Goal: Task Accomplishment & Management: Use online tool/utility

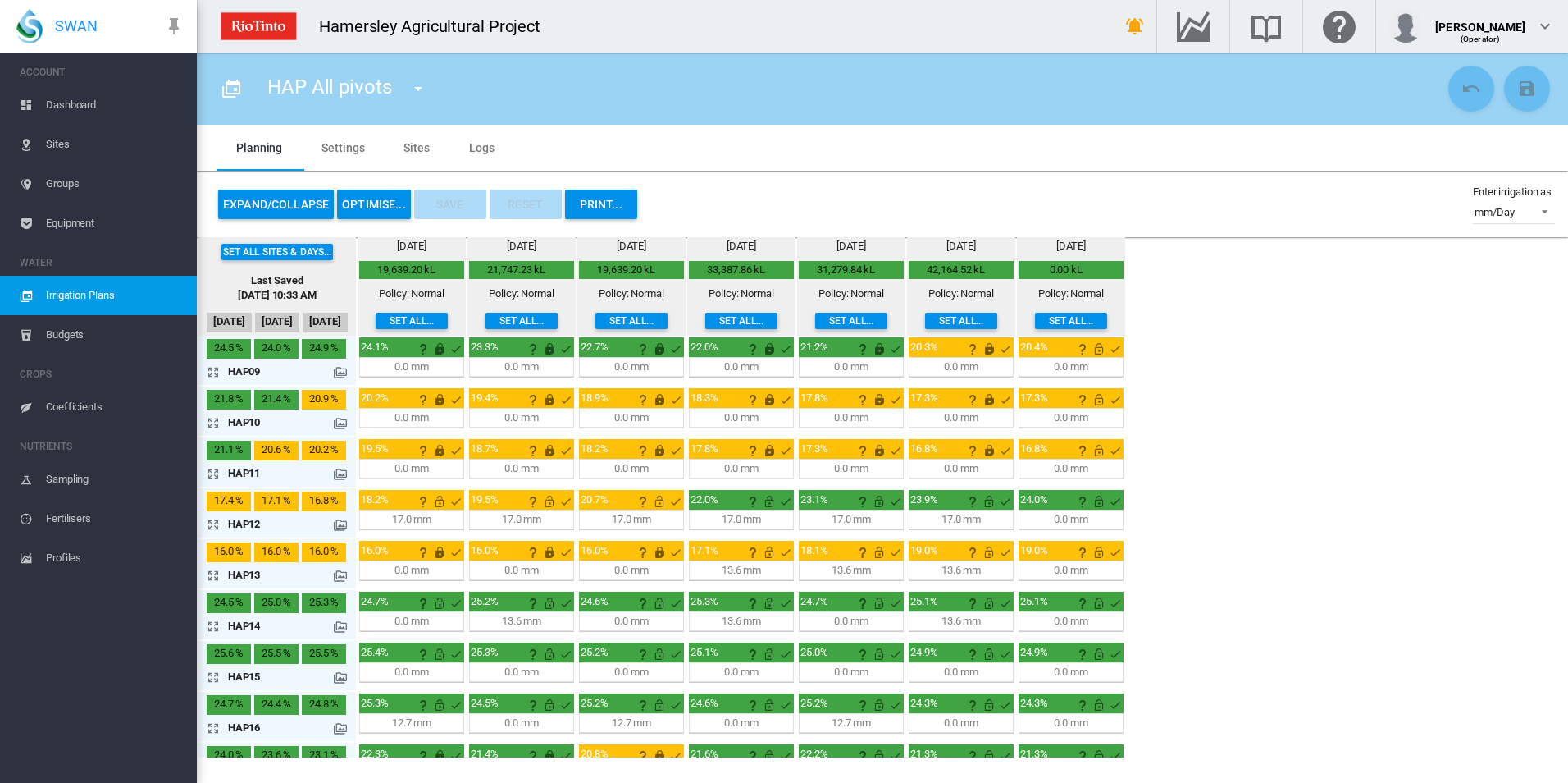
scroll to position [446, 0]
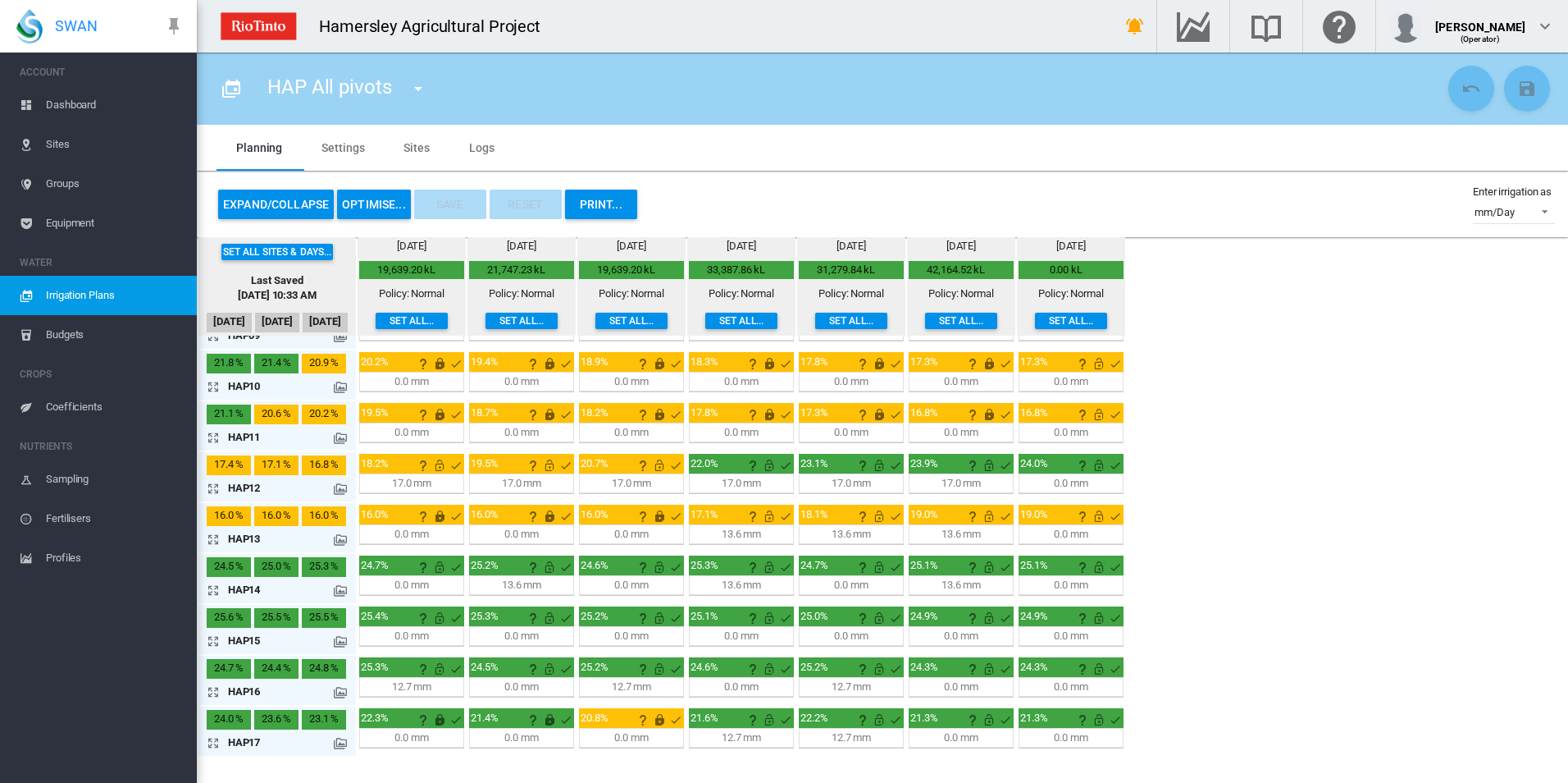
click at [48, 133] on span "Sites" at bounding box center [114, 144] width 138 height 40
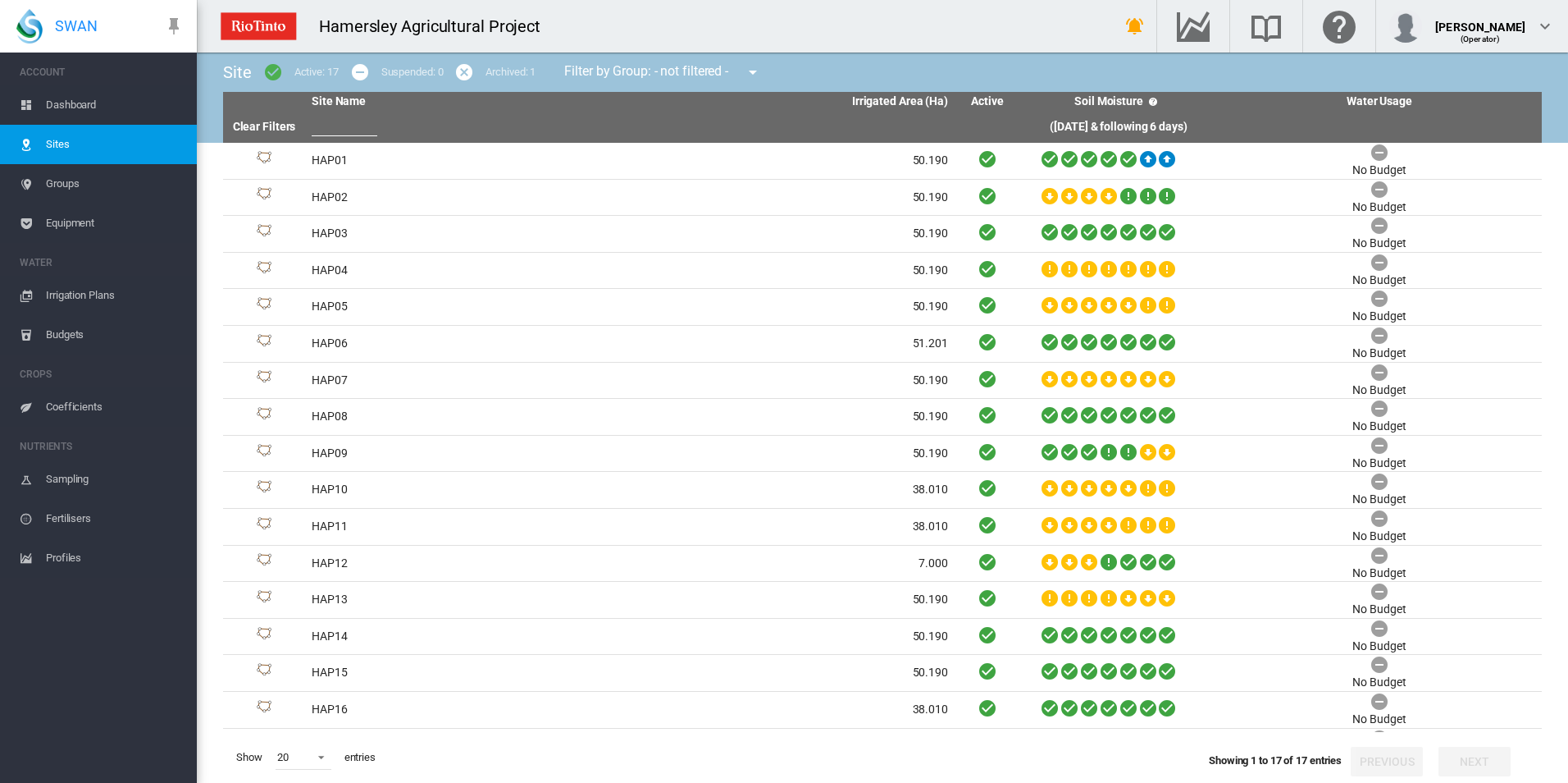
click at [75, 104] on span "Dashboard" at bounding box center [114, 105] width 138 height 40
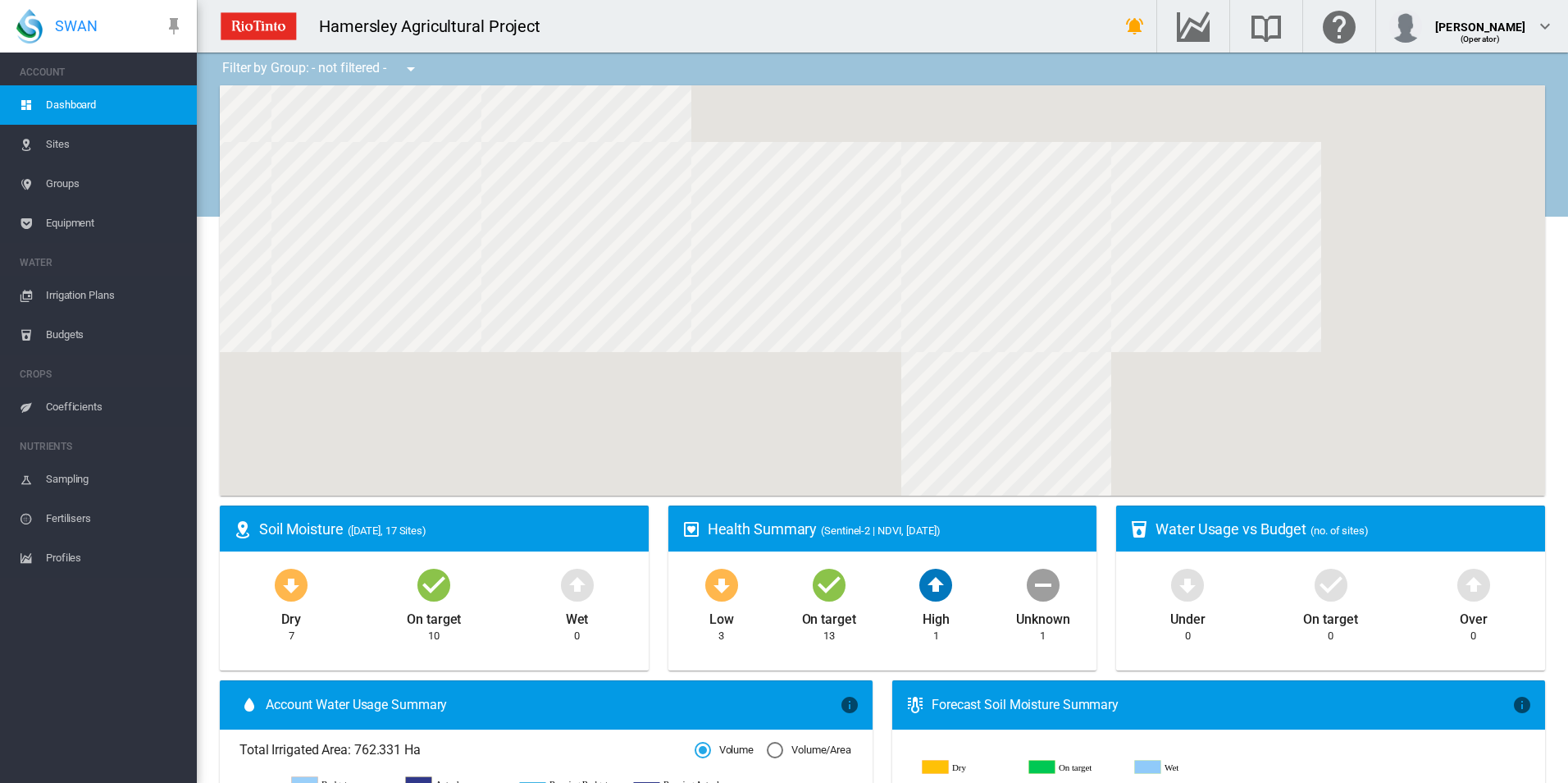
drag, startPoint x: 683, startPoint y: 361, endPoint x: 687, endPoint y: 428, distance: 67.1
click at [689, 428] on div at bounding box center [882, 290] width 1325 height 410
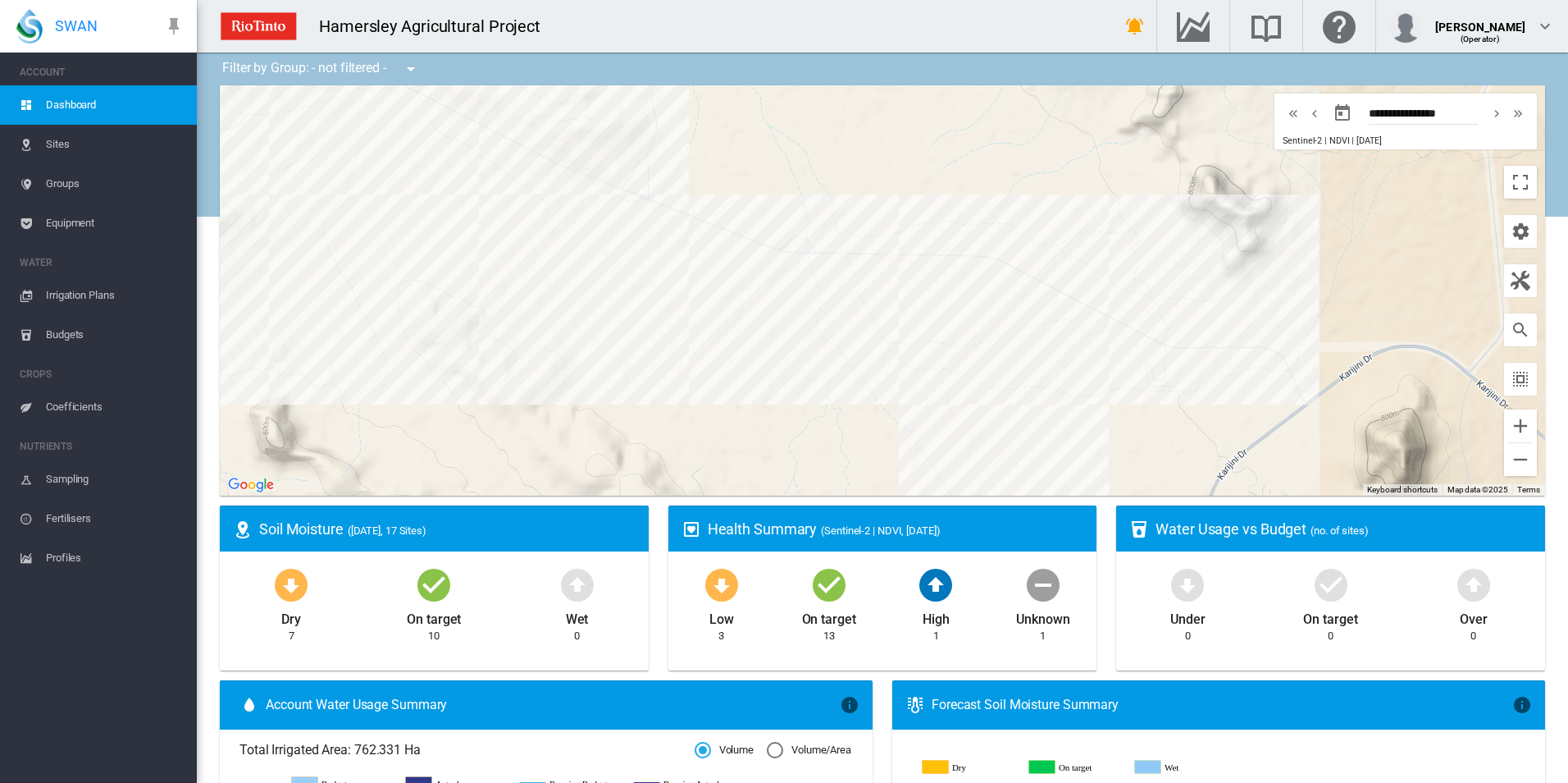
click at [62, 289] on span "Irrigation Plans" at bounding box center [114, 296] width 138 height 40
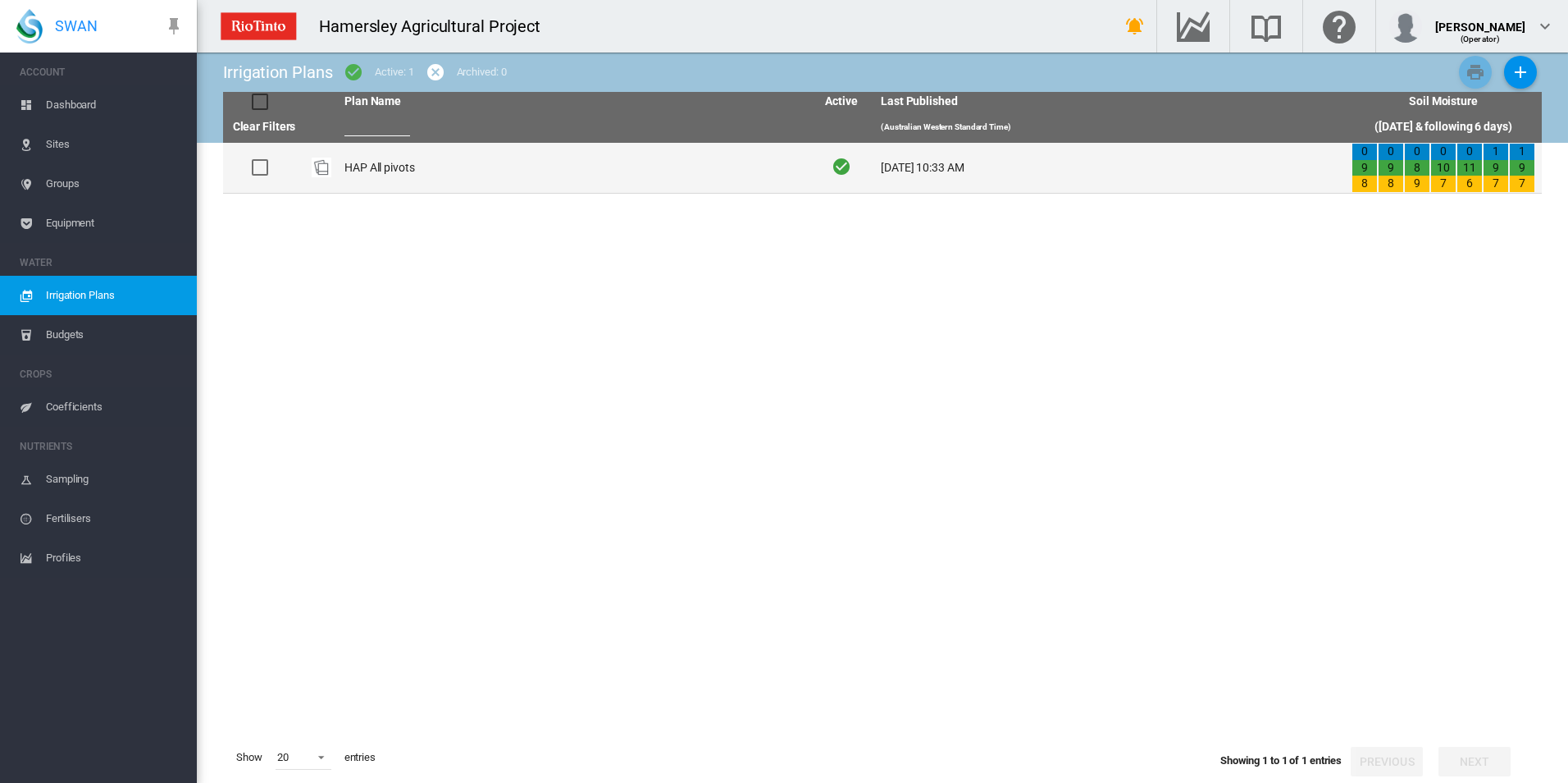
click at [405, 164] on td "HAP All pivots" at bounding box center [573, 167] width 470 height 50
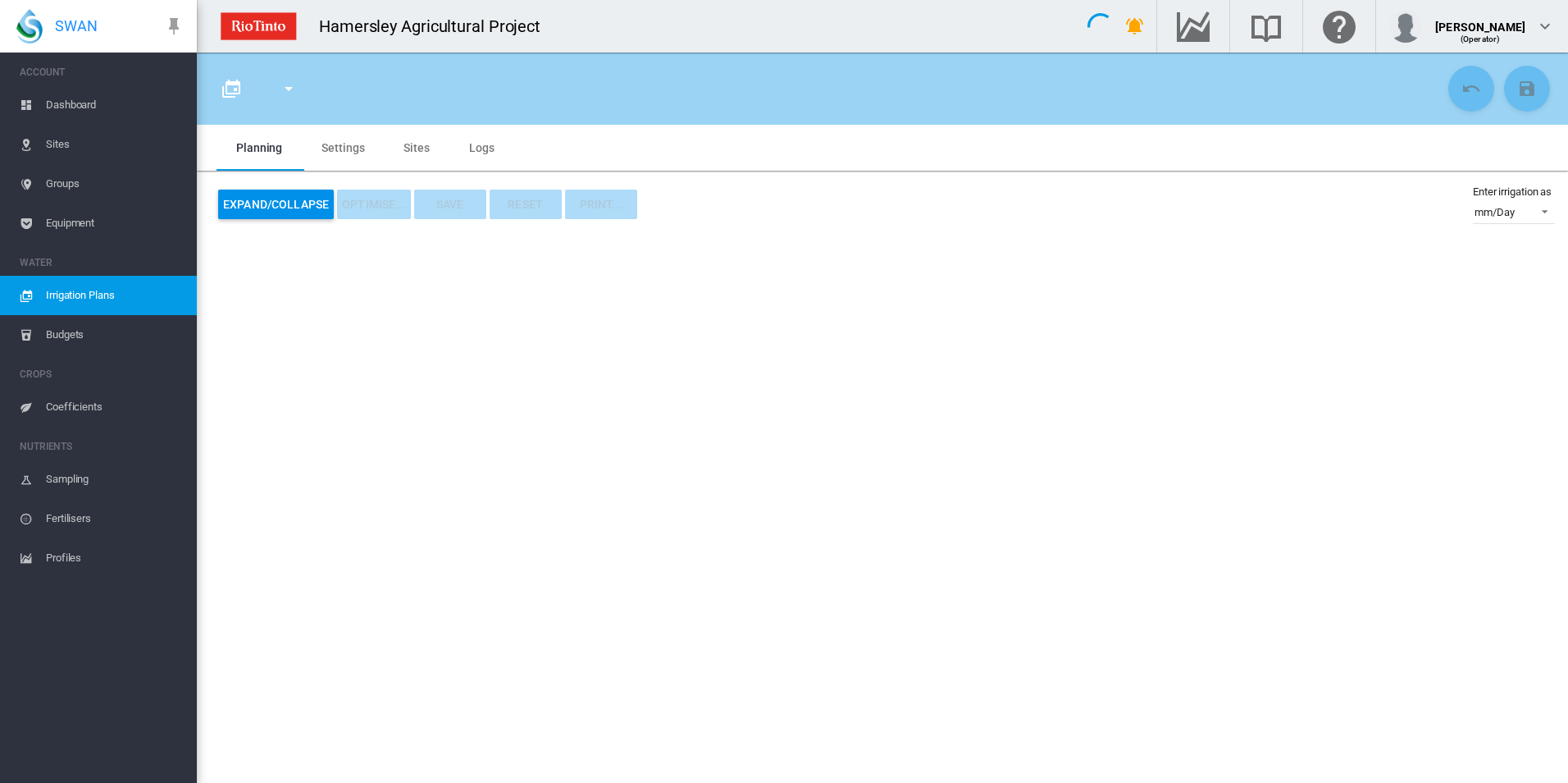
type input "**********"
type input "*"
type input "*****"
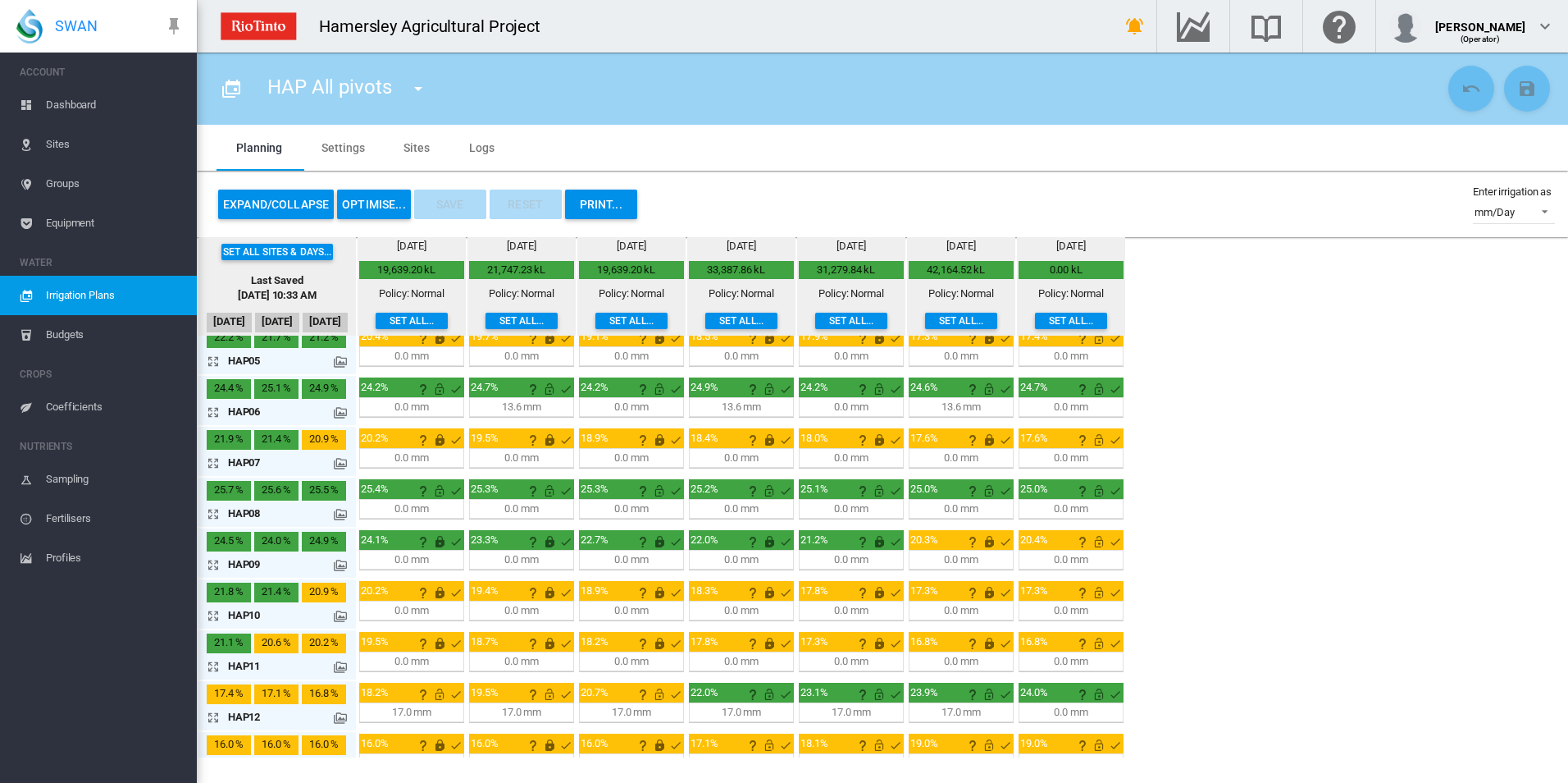
scroll to position [246, 0]
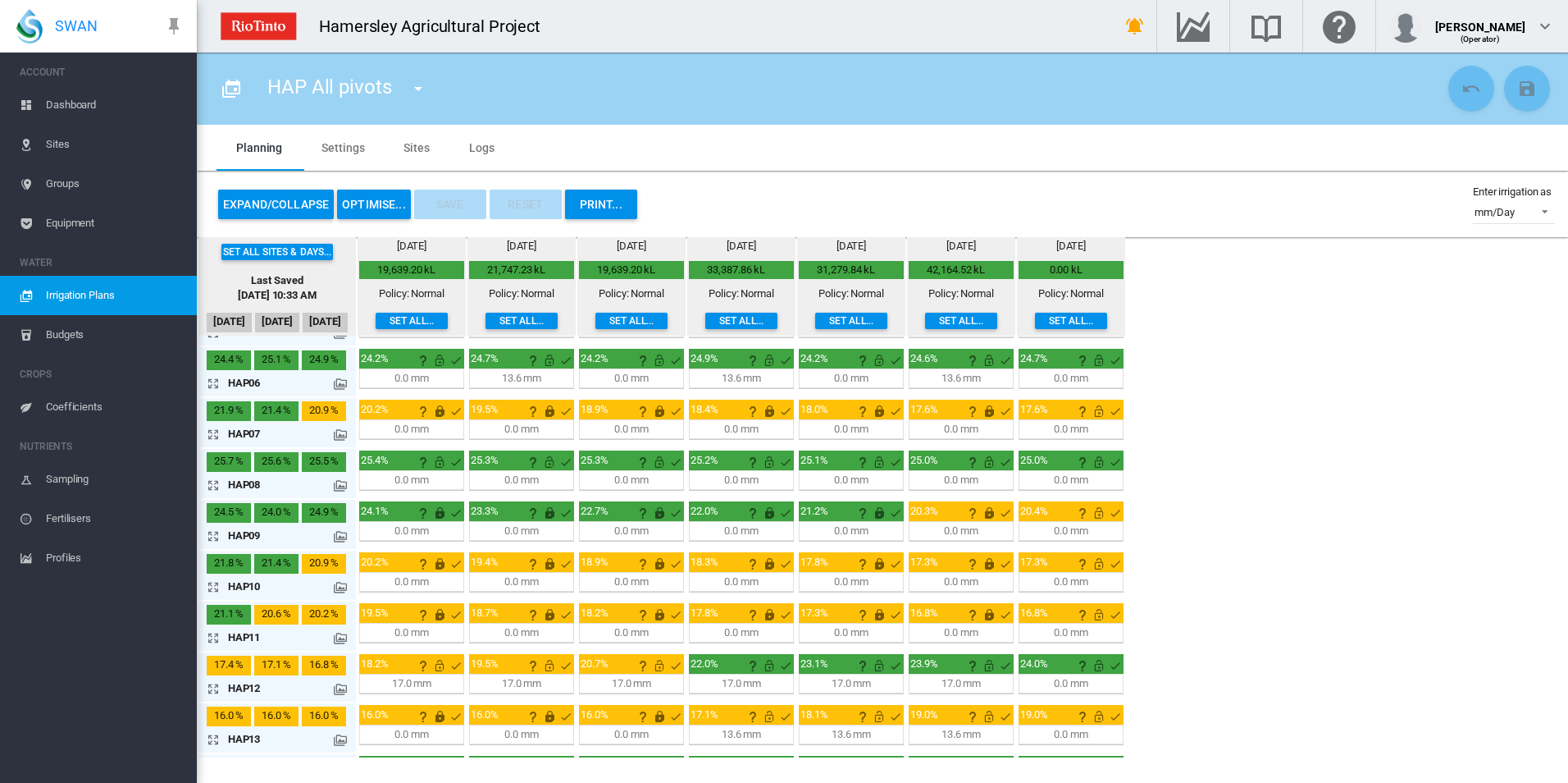
click at [222, 695] on md-icon "icon-arrow-expand" at bounding box center [216, 688] width 20 height 20
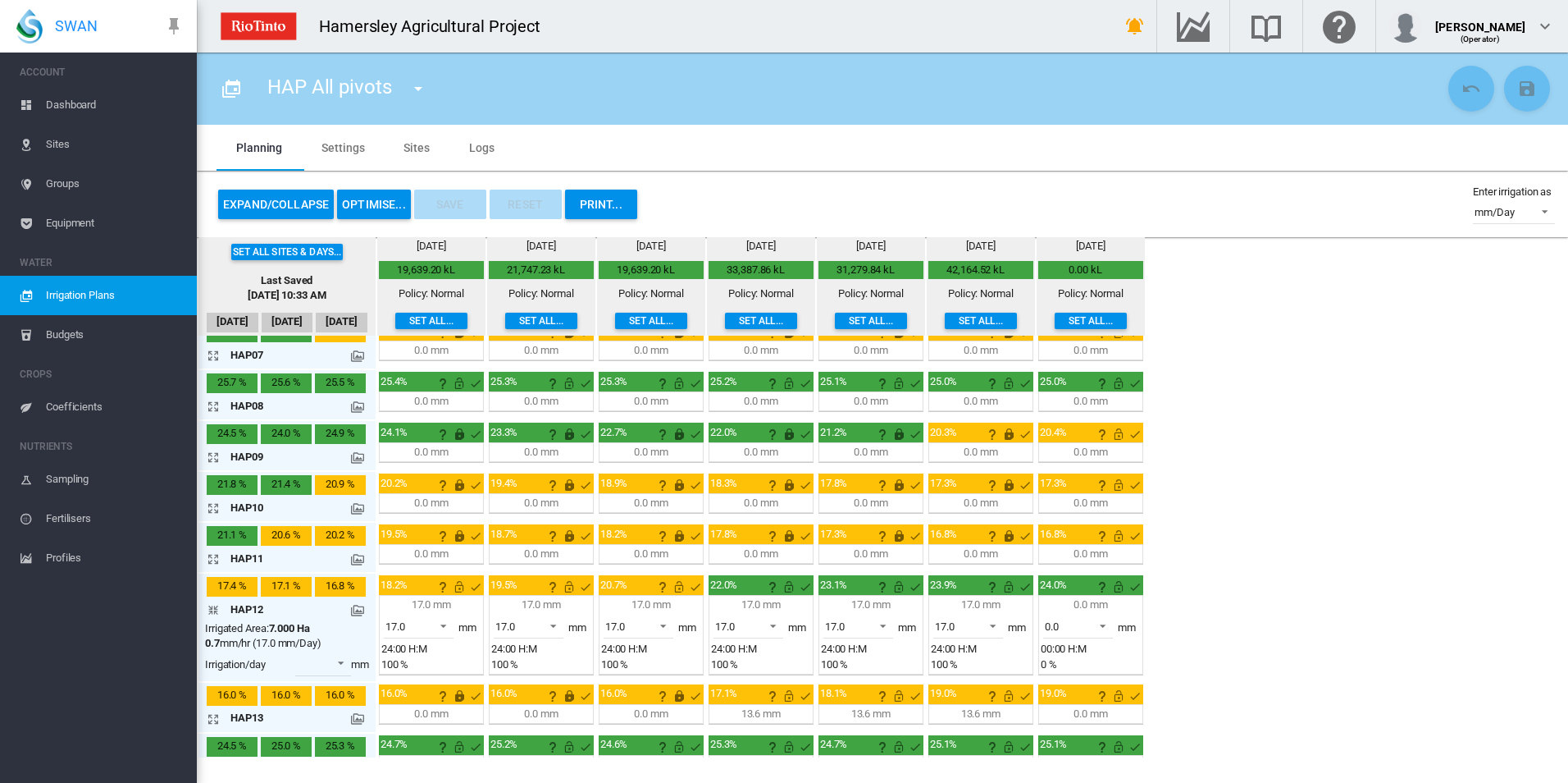
scroll to position [410, 0]
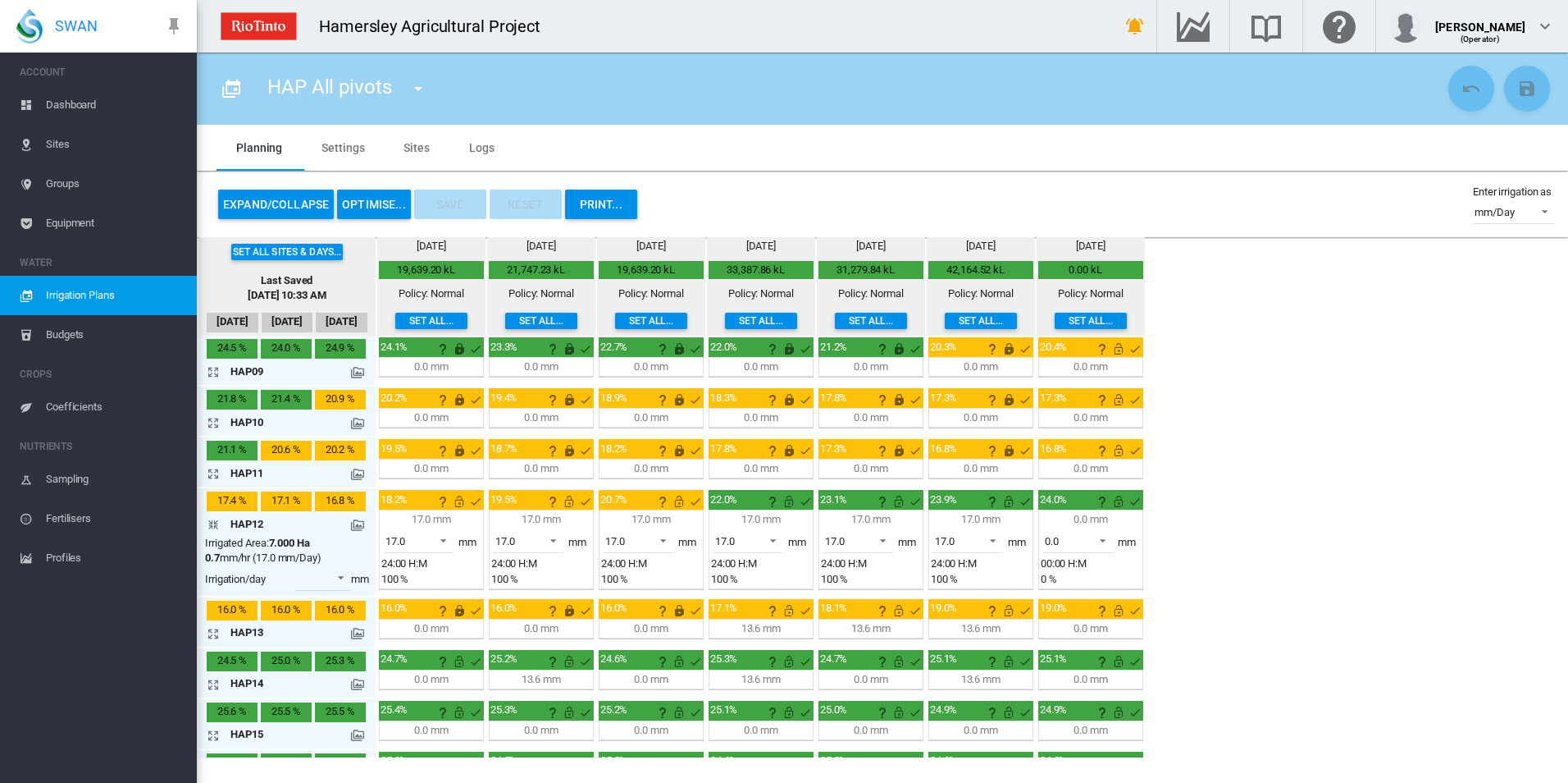
click at [215, 525] on md-icon "icon-arrow-collapse" at bounding box center [216, 524] width 20 height 20
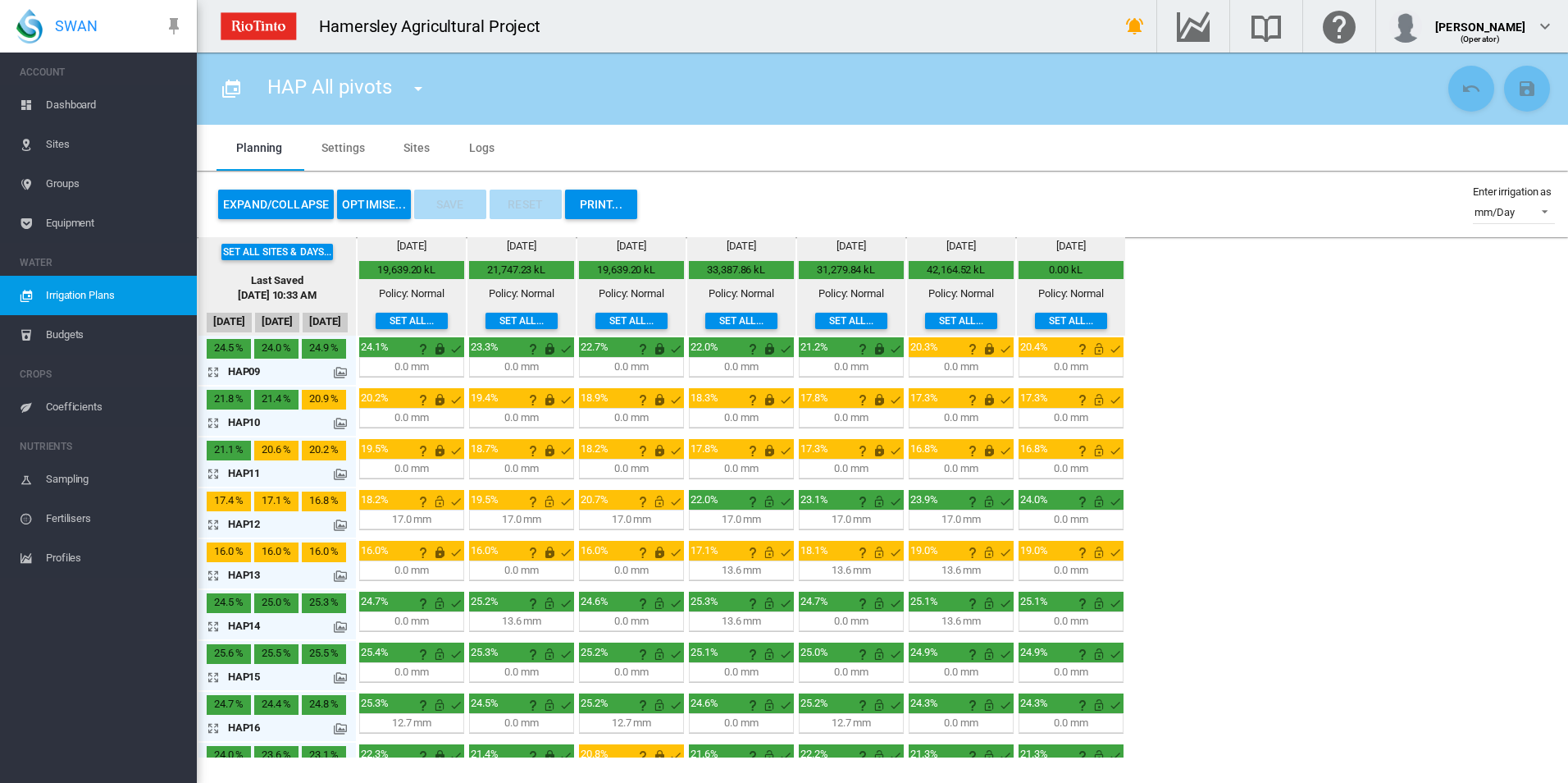
click at [215, 525] on md-icon "icon-arrow-expand" at bounding box center [216, 524] width 20 height 20
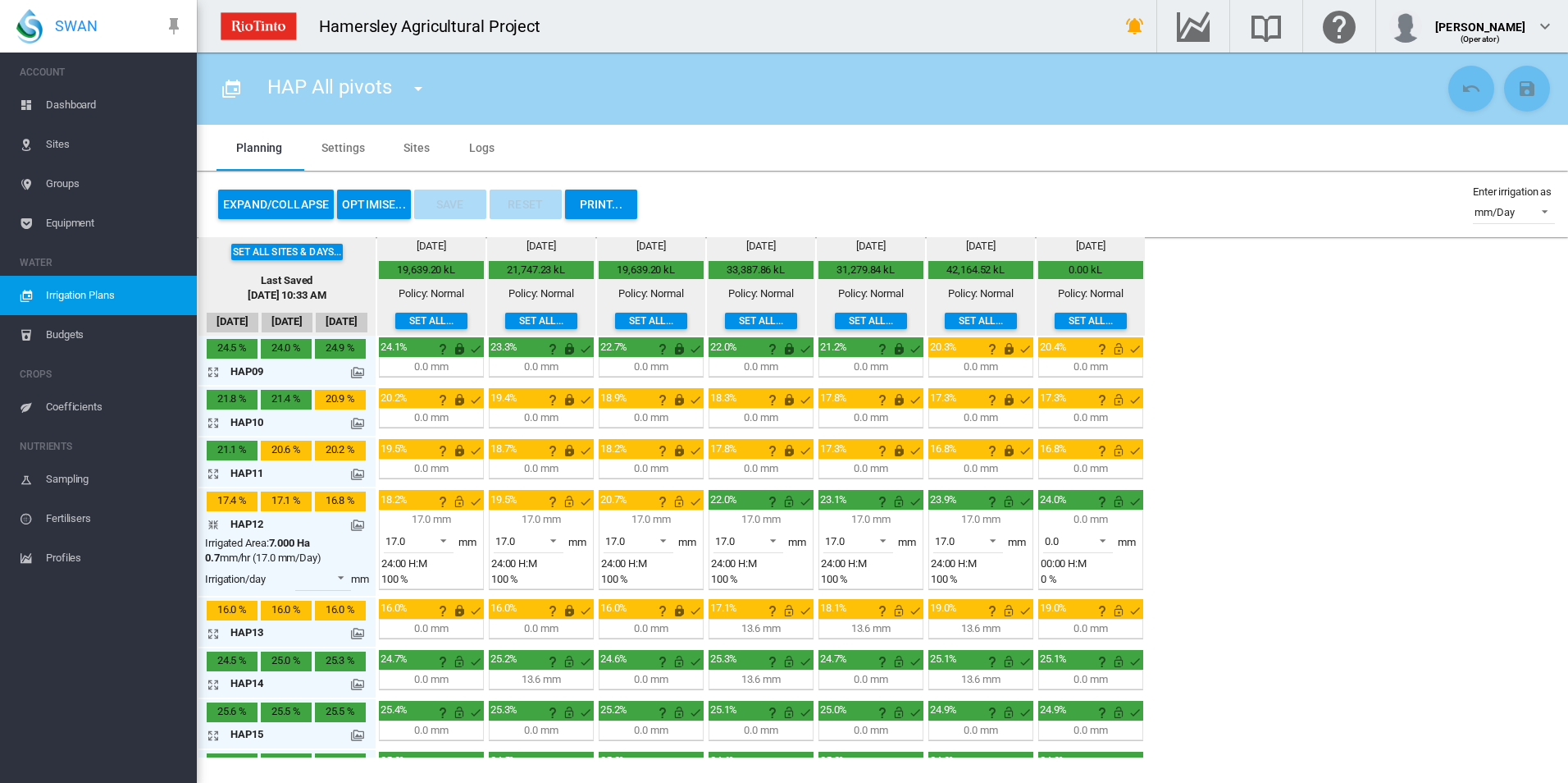
click at [215, 525] on md-icon "icon-arrow-collapse" at bounding box center [216, 524] width 20 height 20
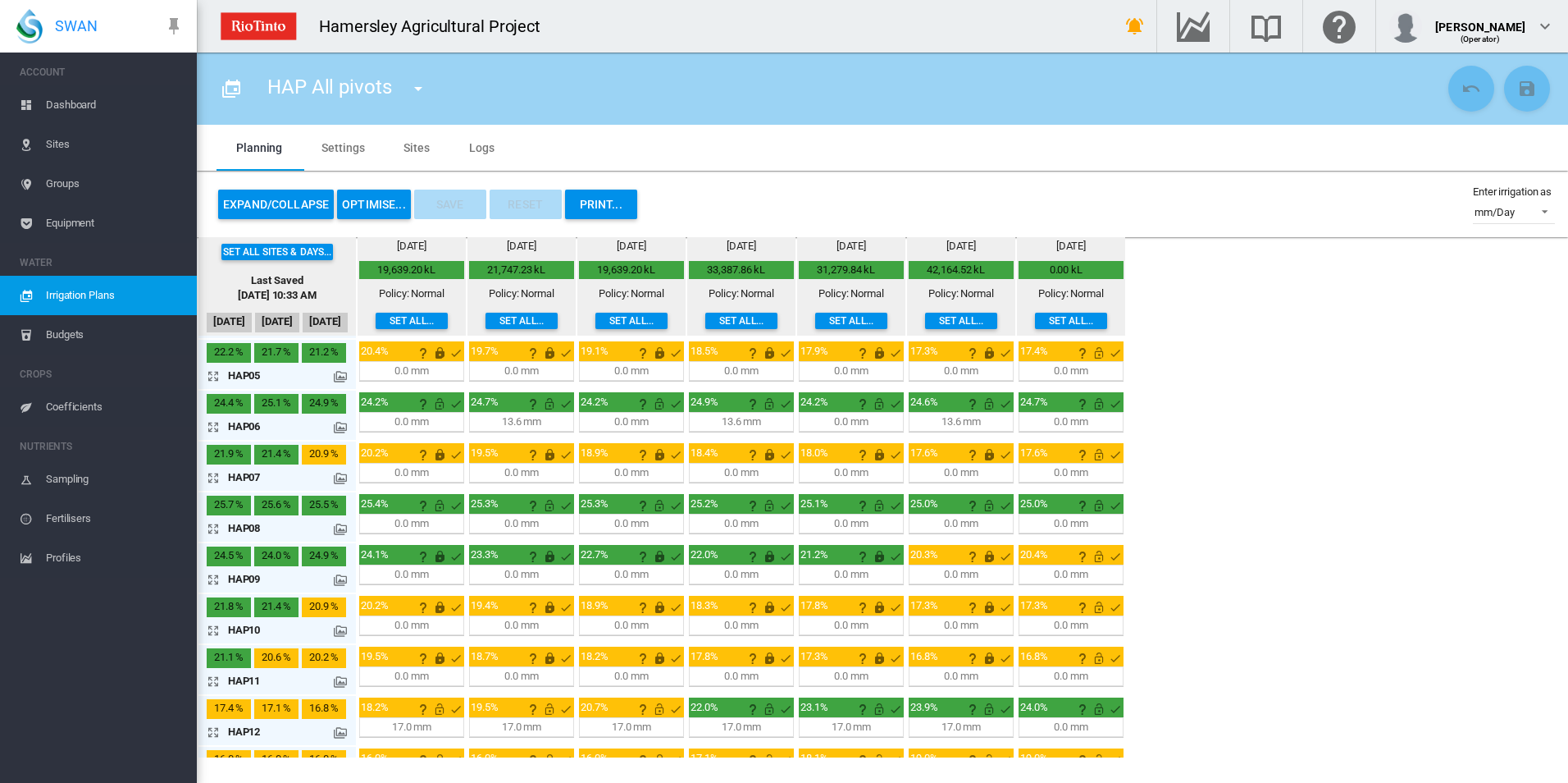
scroll to position [164, 0]
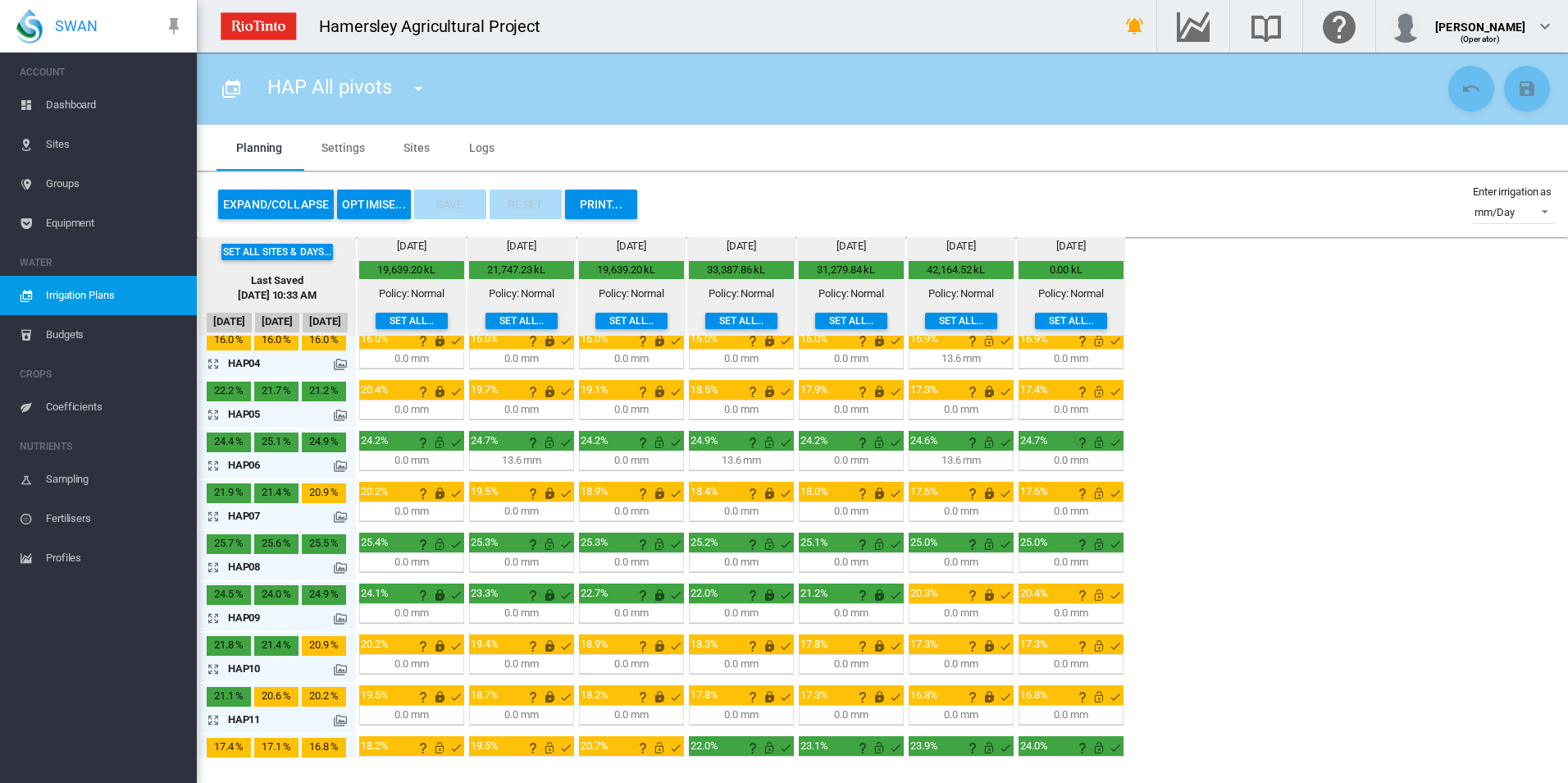
click at [217, 461] on md-icon "icon-arrow-expand" at bounding box center [216, 465] width 20 height 20
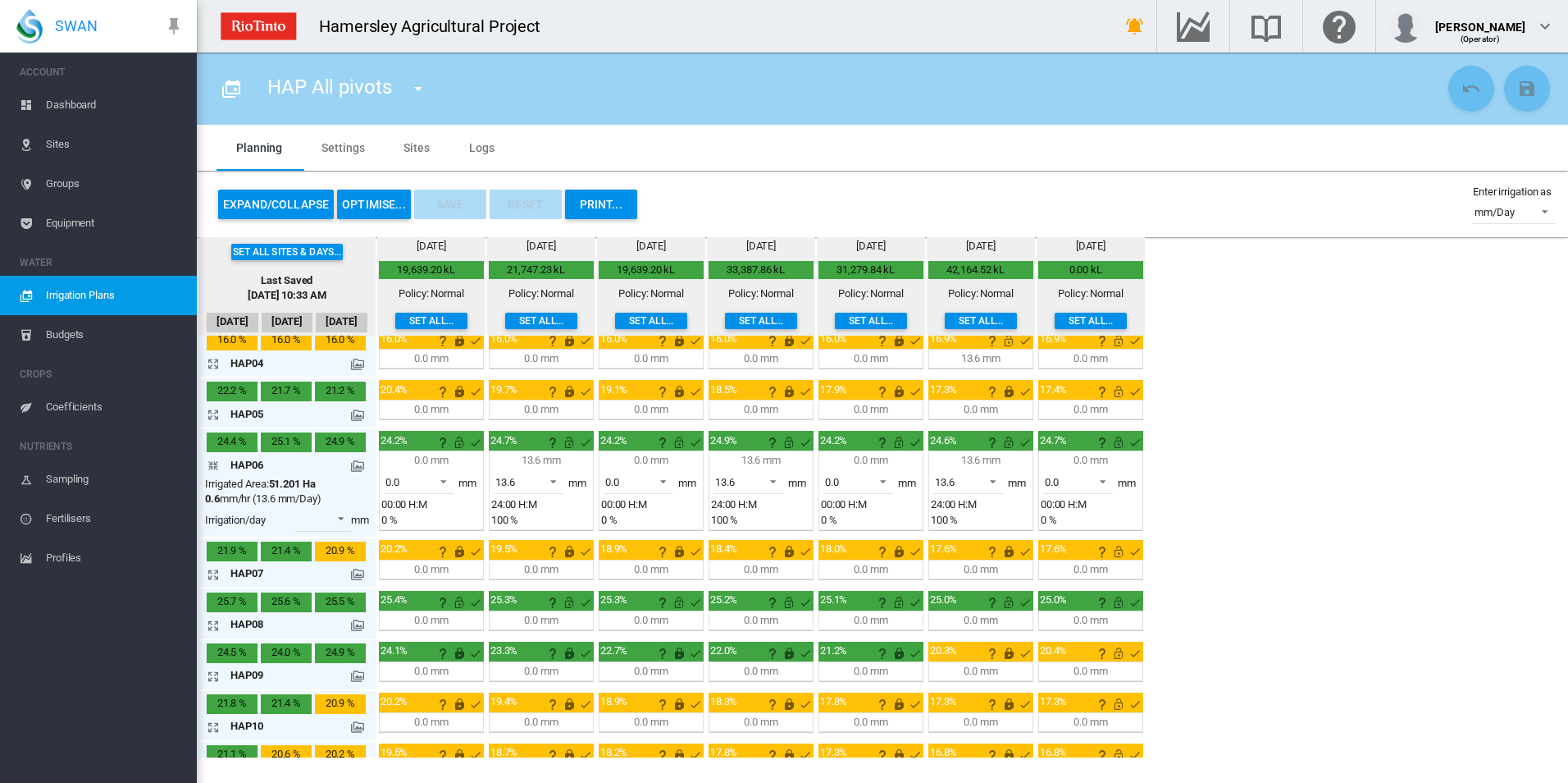
click at [217, 461] on md-icon "icon-arrow-collapse" at bounding box center [216, 465] width 20 height 20
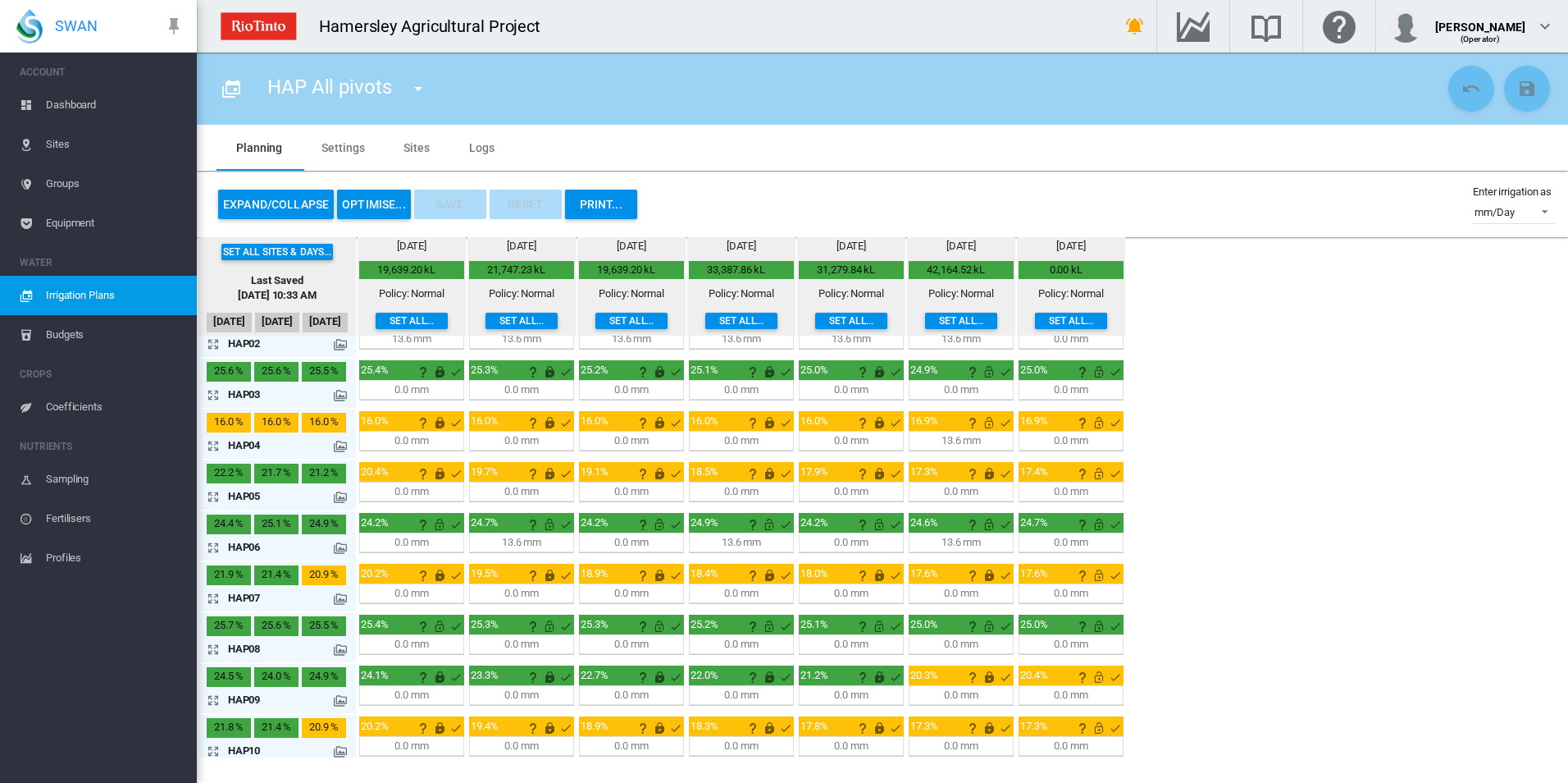
scroll to position [0, 0]
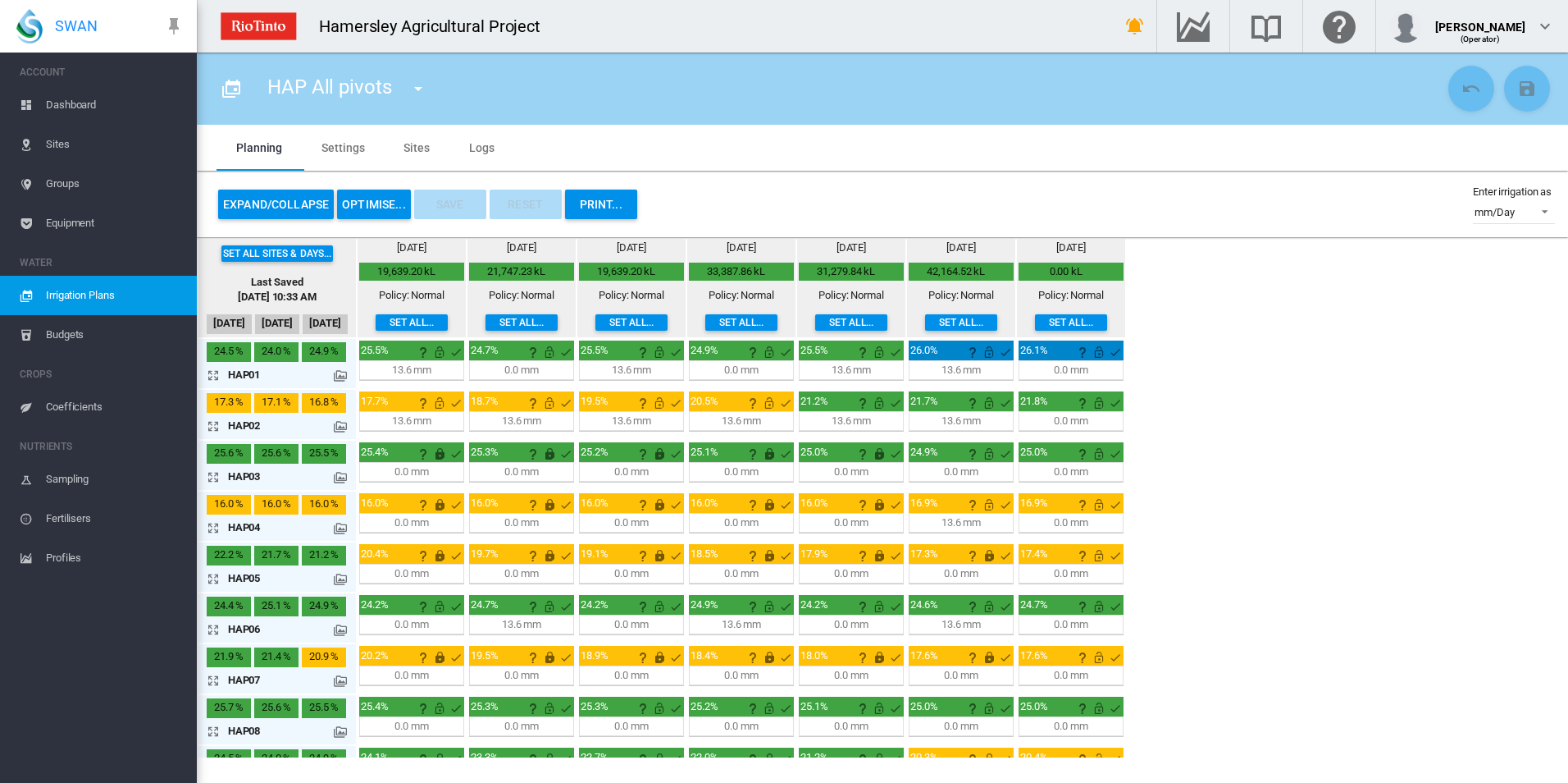
click at [208, 373] on md-icon "icon-arrow-expand" at bounding box center [216, 375] width 20 height 20
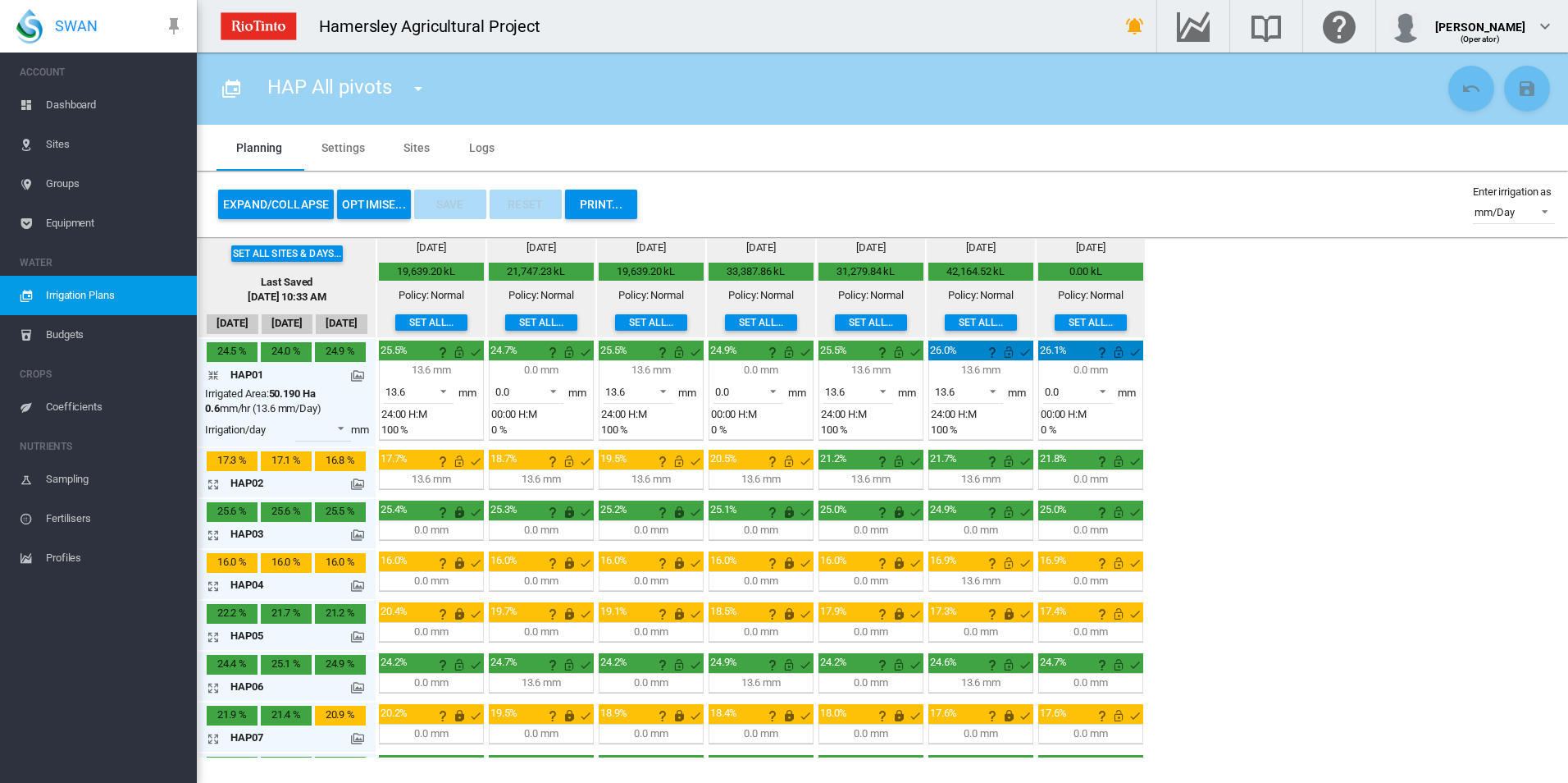
click at [208, 373] on md-icon "icon-arrow-collapse" at bounding box center [216, 375] width 20 height 20
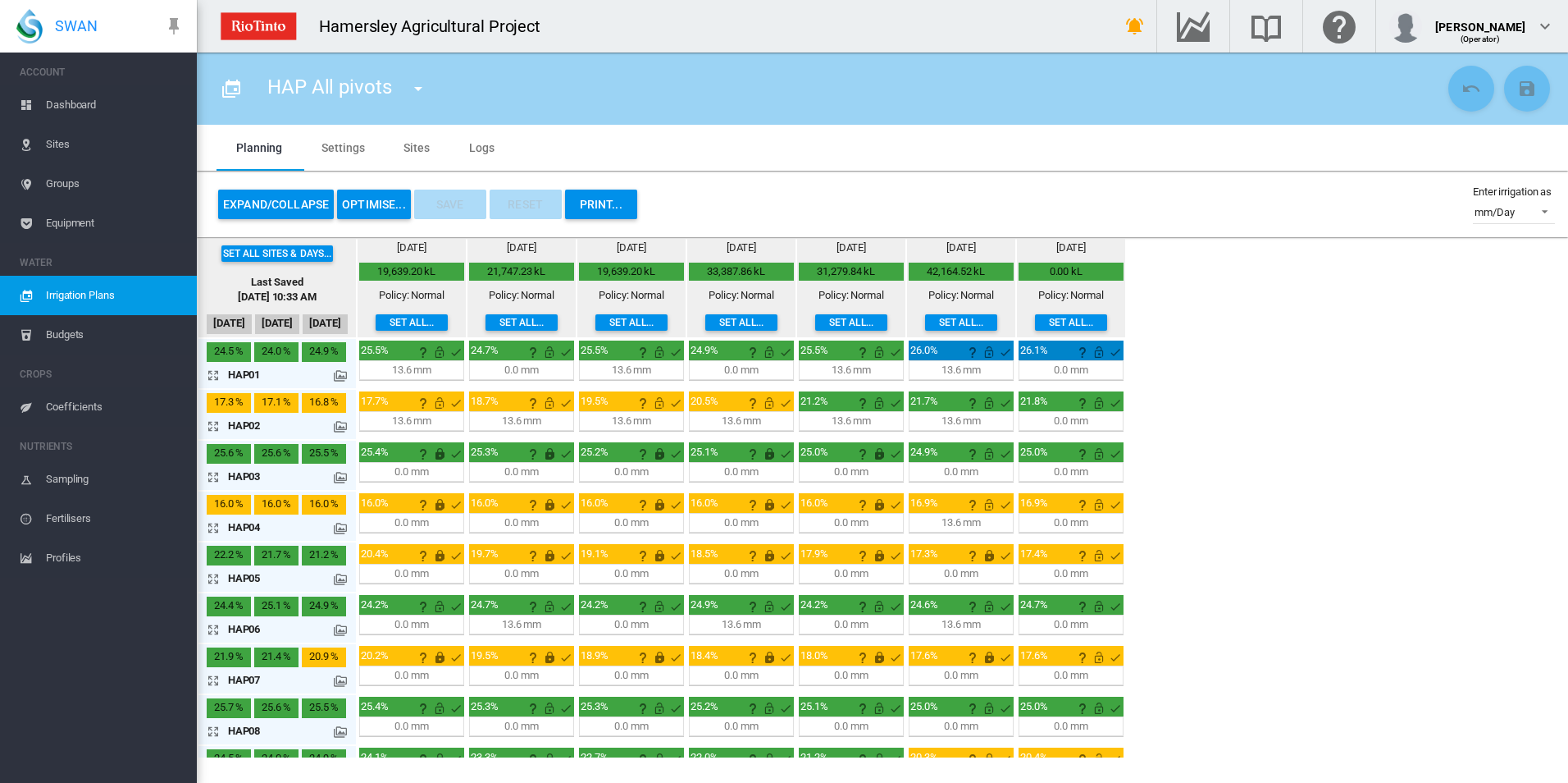
click at [207, 371] on md-icon "icon-arrow-expand" at bounding box center [216, 375] width 20 height 20
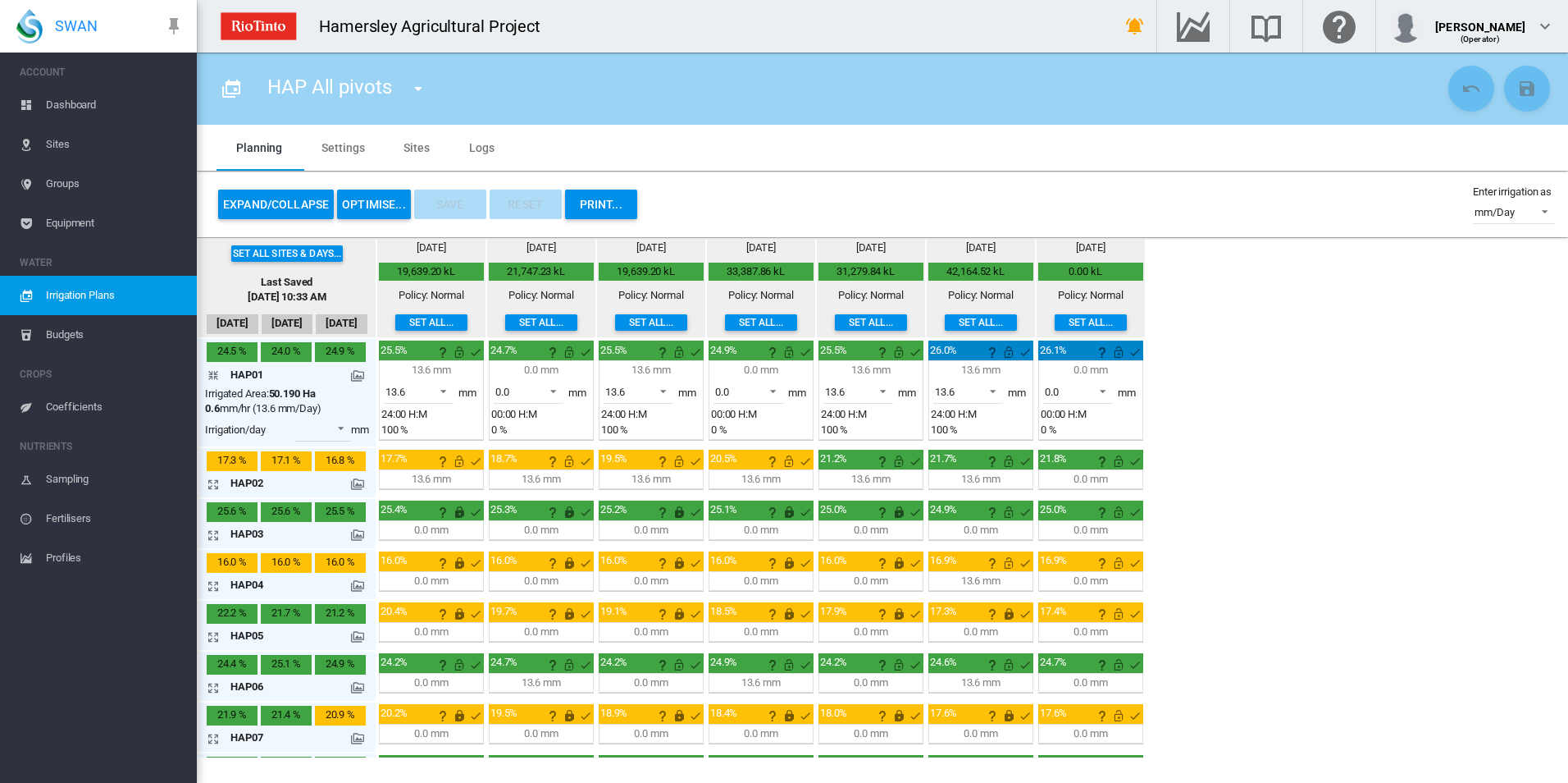
click at [210, 380] on md-icon "icon-arrow-collapse" at bounding box center [216, 375] width 20 height 20
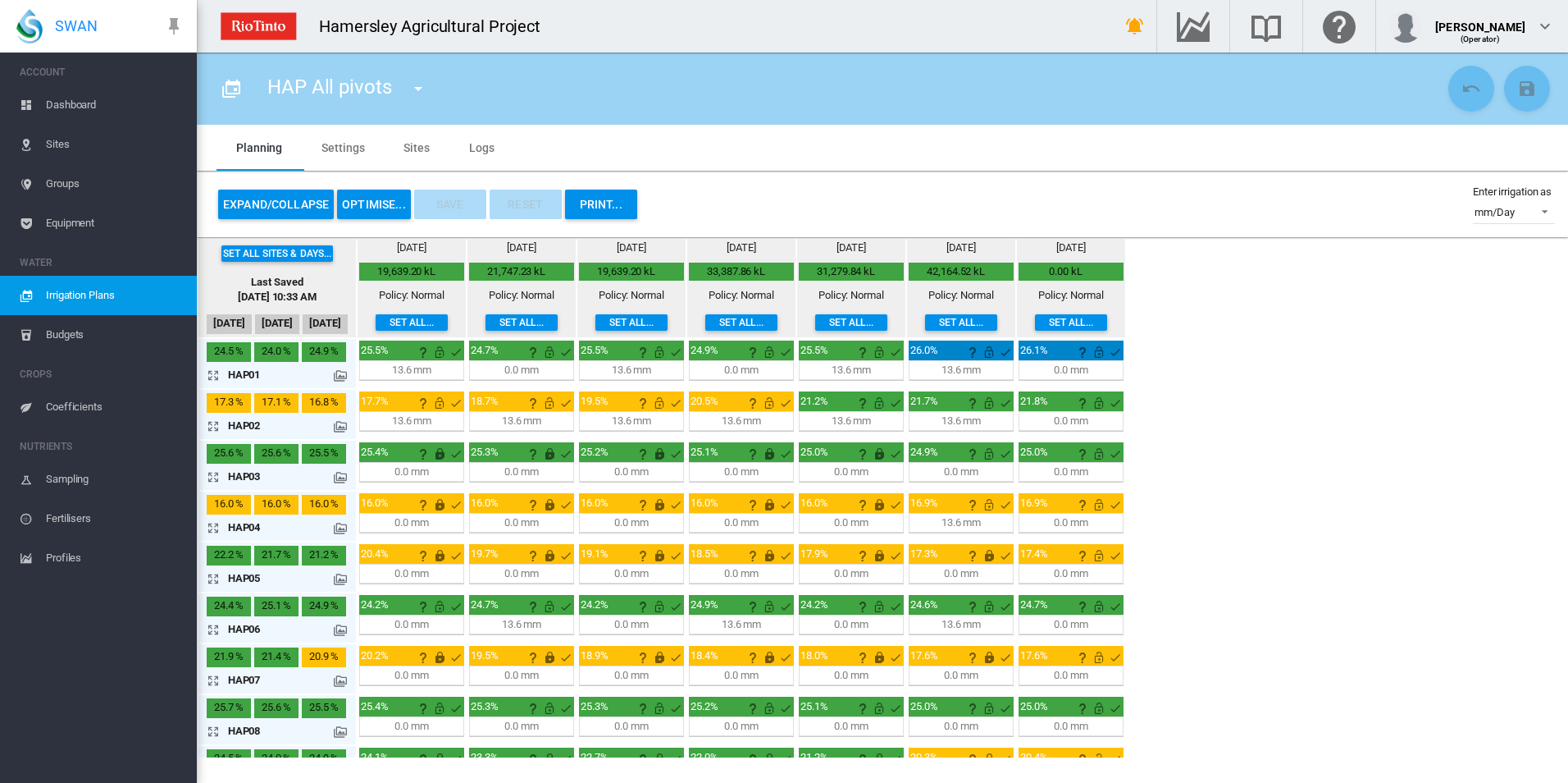
click at [213, 430] on md-icon "icon-arrow-expand" at bounding box center [216, 425] width 20 height 20
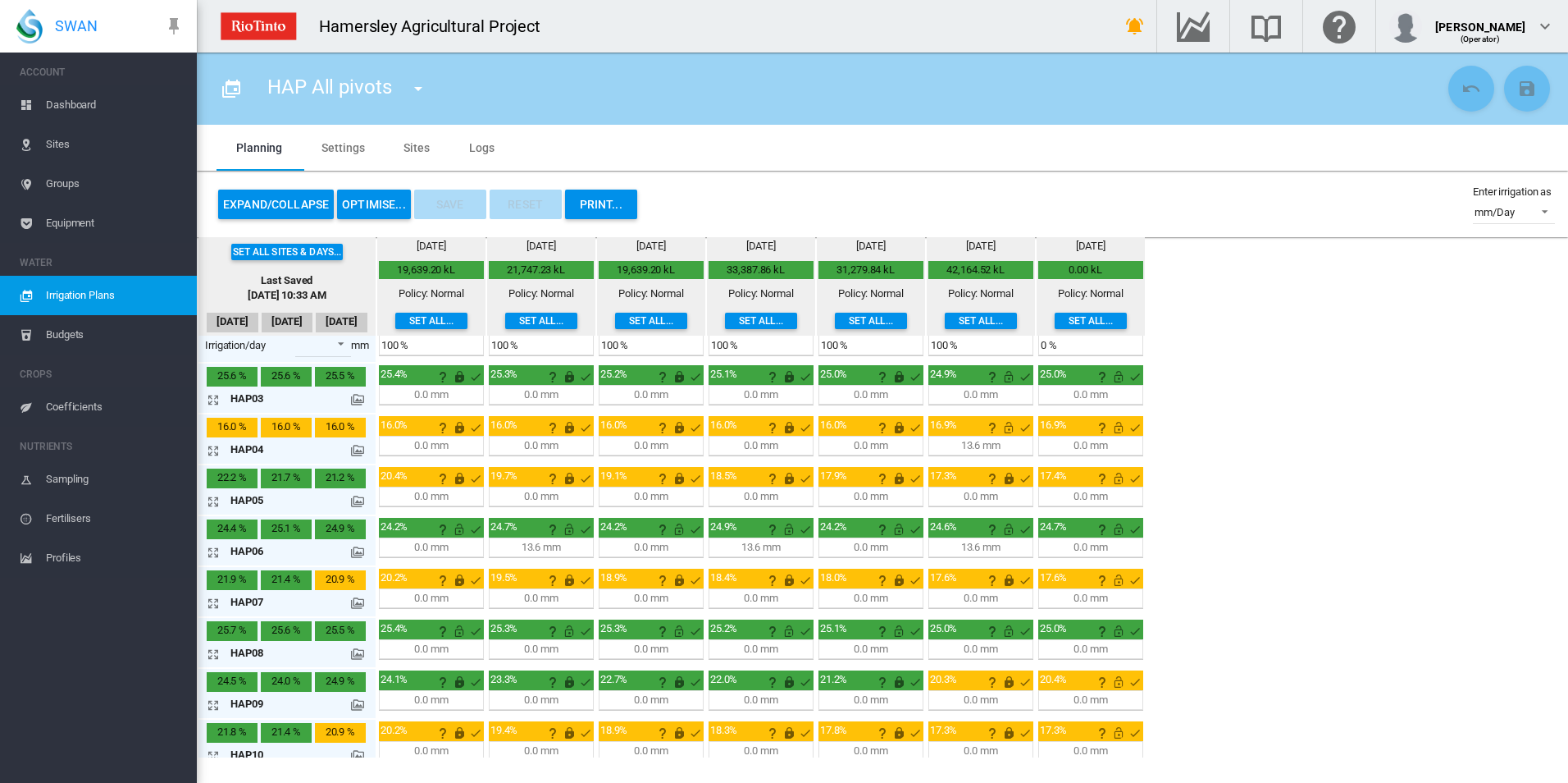
scroll to position [164, 0]
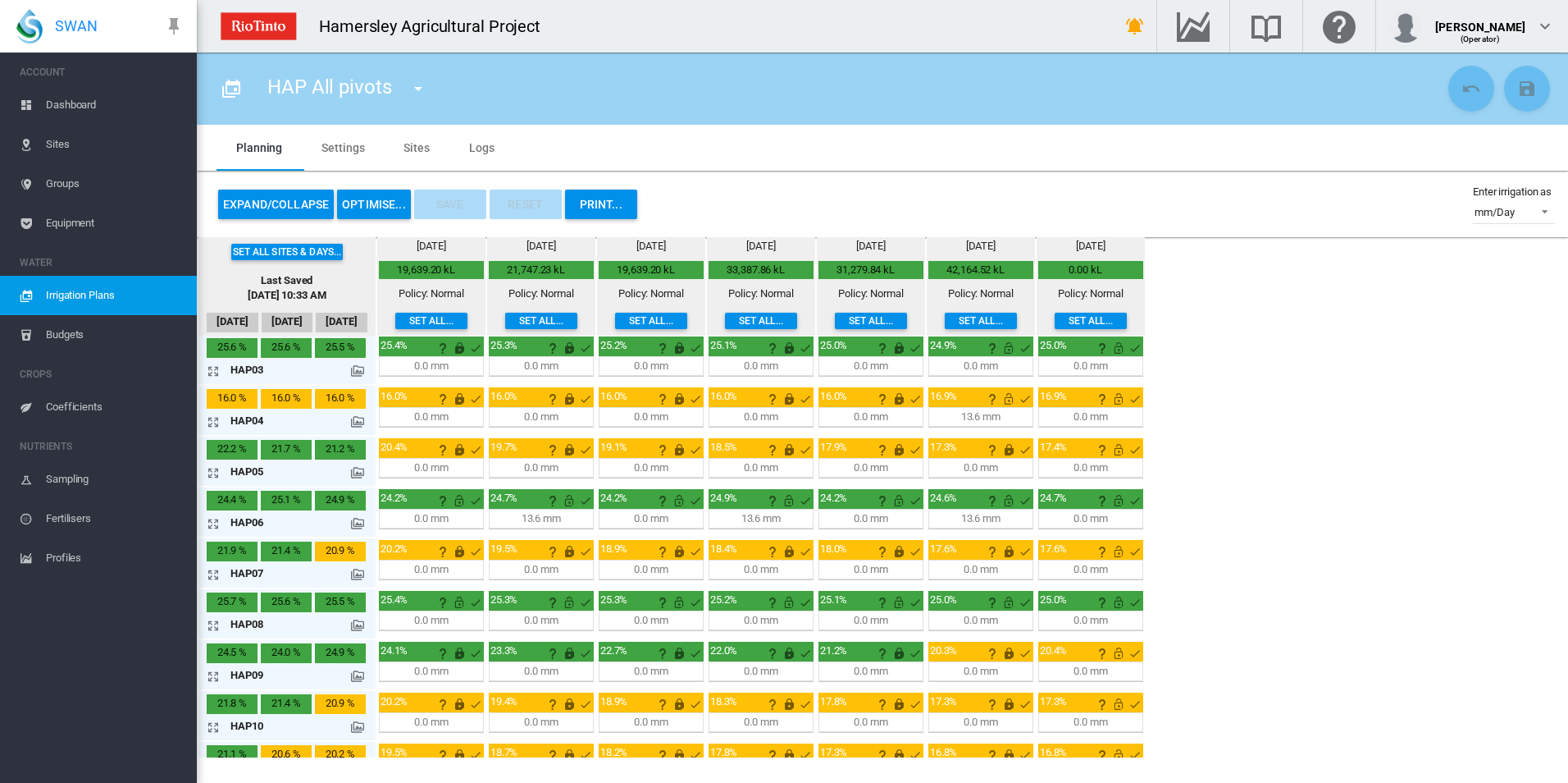
click at [220, 521] on md-icon "icon-arrow-expand" at bounding box center [216, 523] width 20 height 20
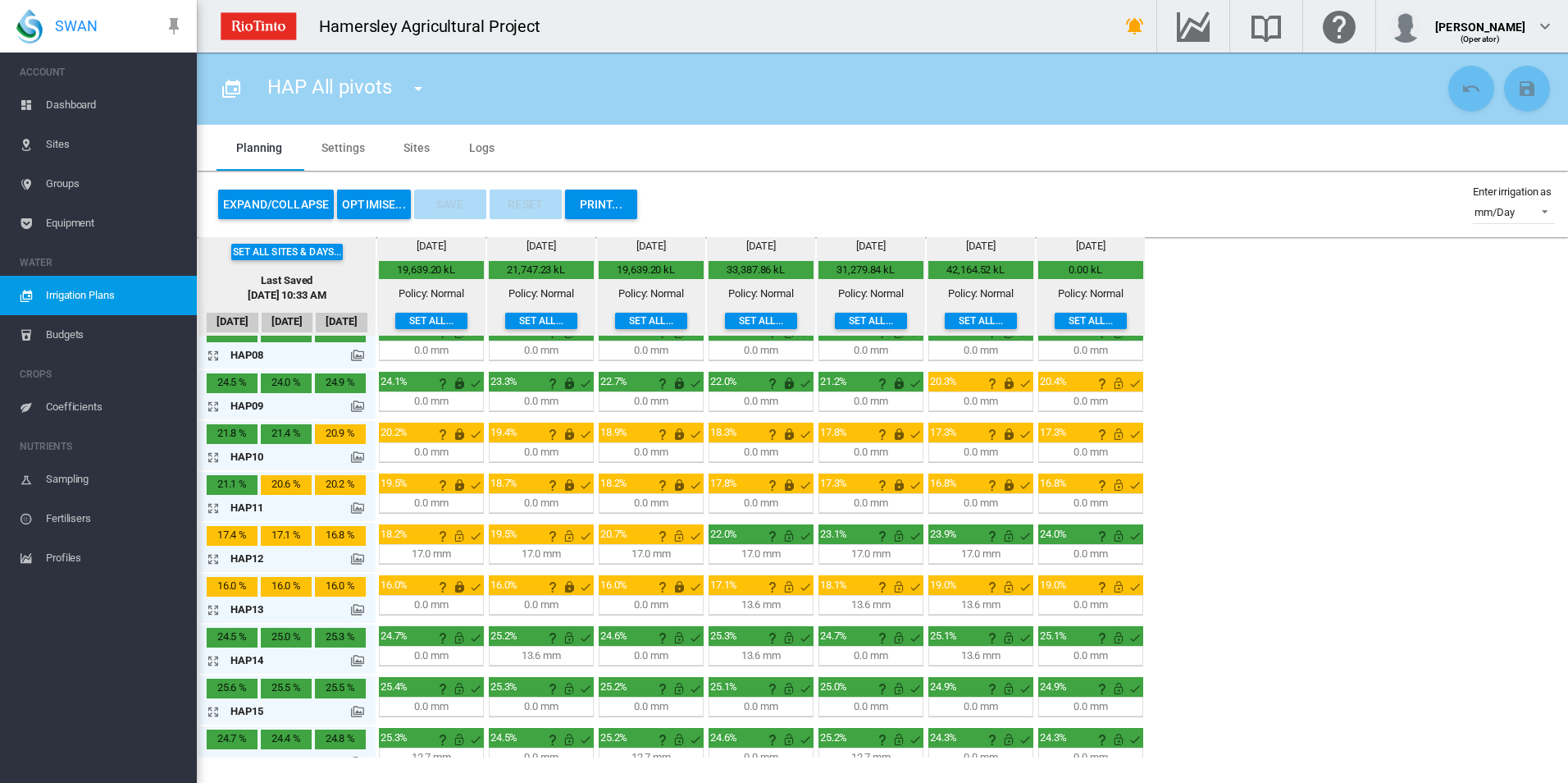
scroll to position [493, 0]
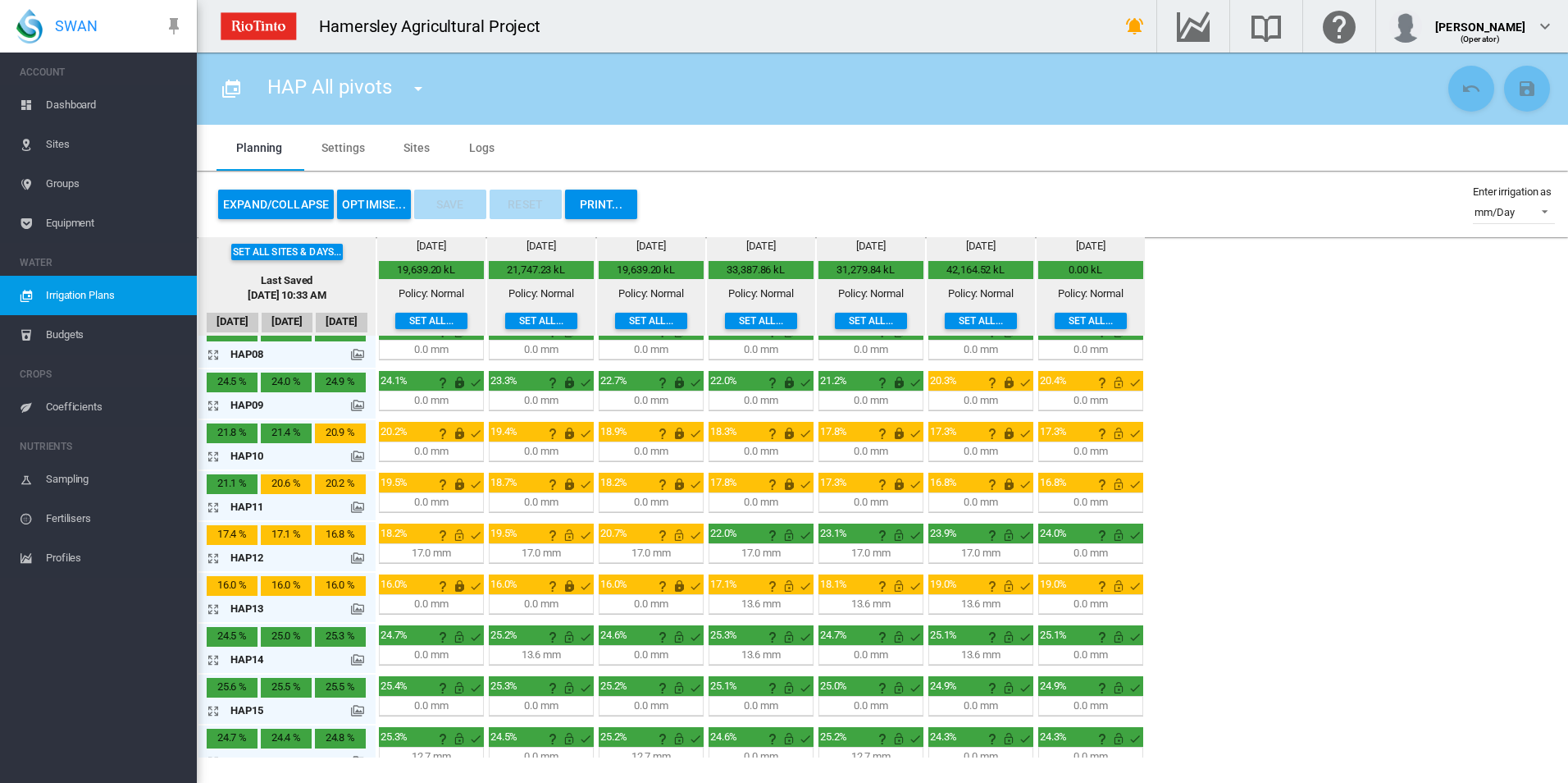
click at [215, 555] on md-icon "icon-arrow-expand" at bounding box center [216, 558] width 20 height 20
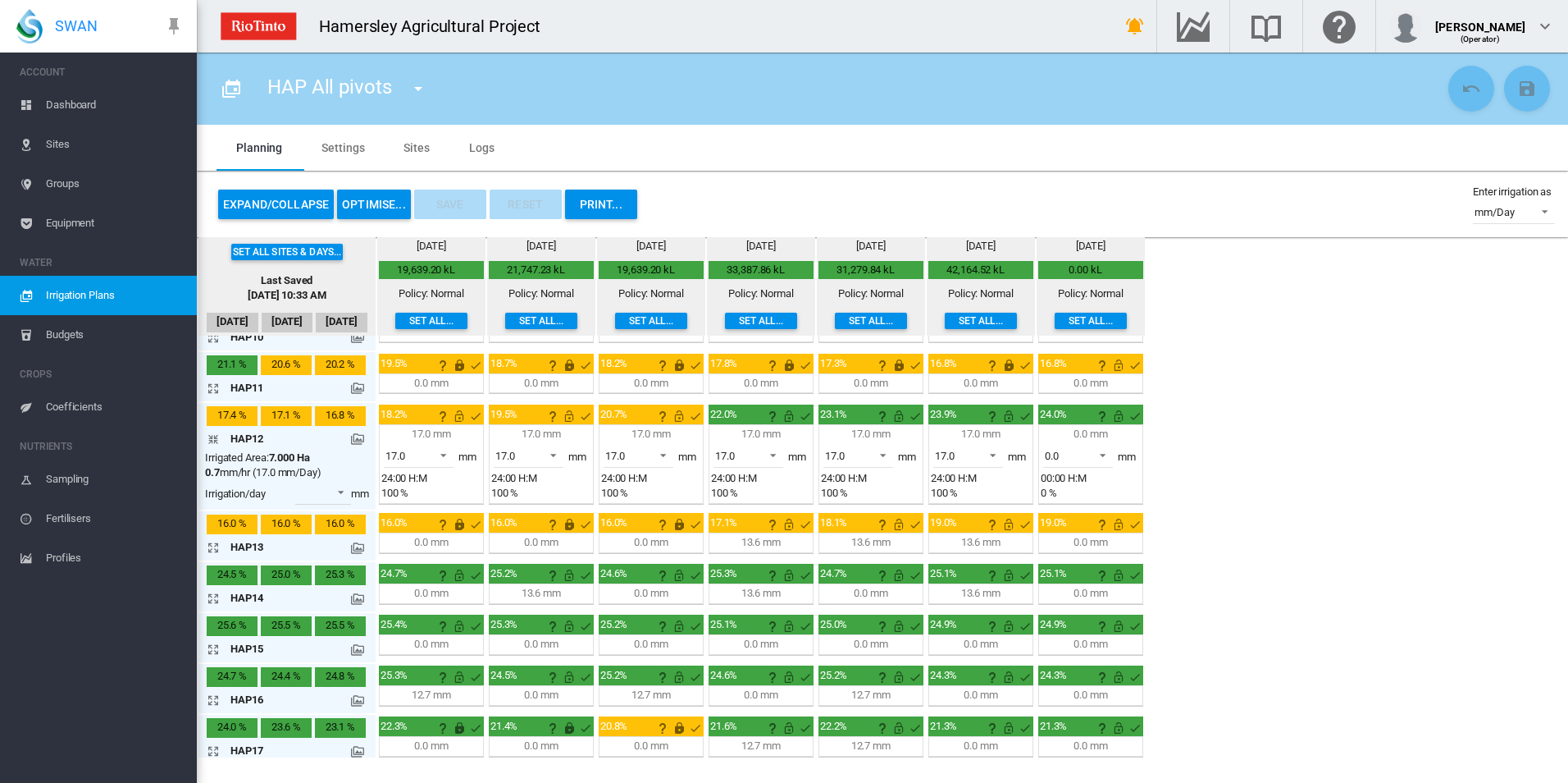
scroll to position [620, 0]
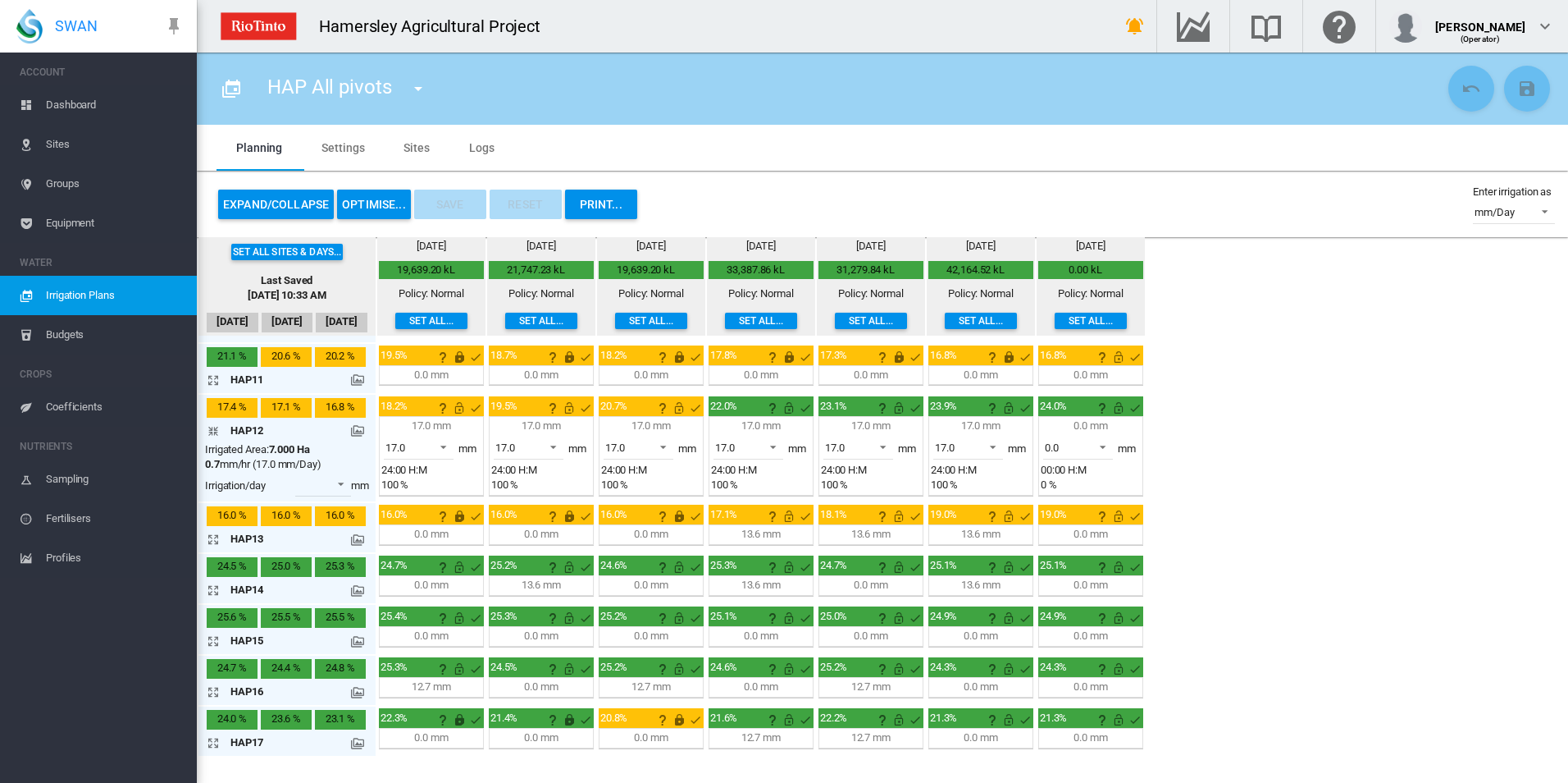
click at [214, 592] on md-icon "icon-arrow-expand" at bounding box center [216, 589] width 20 height 20
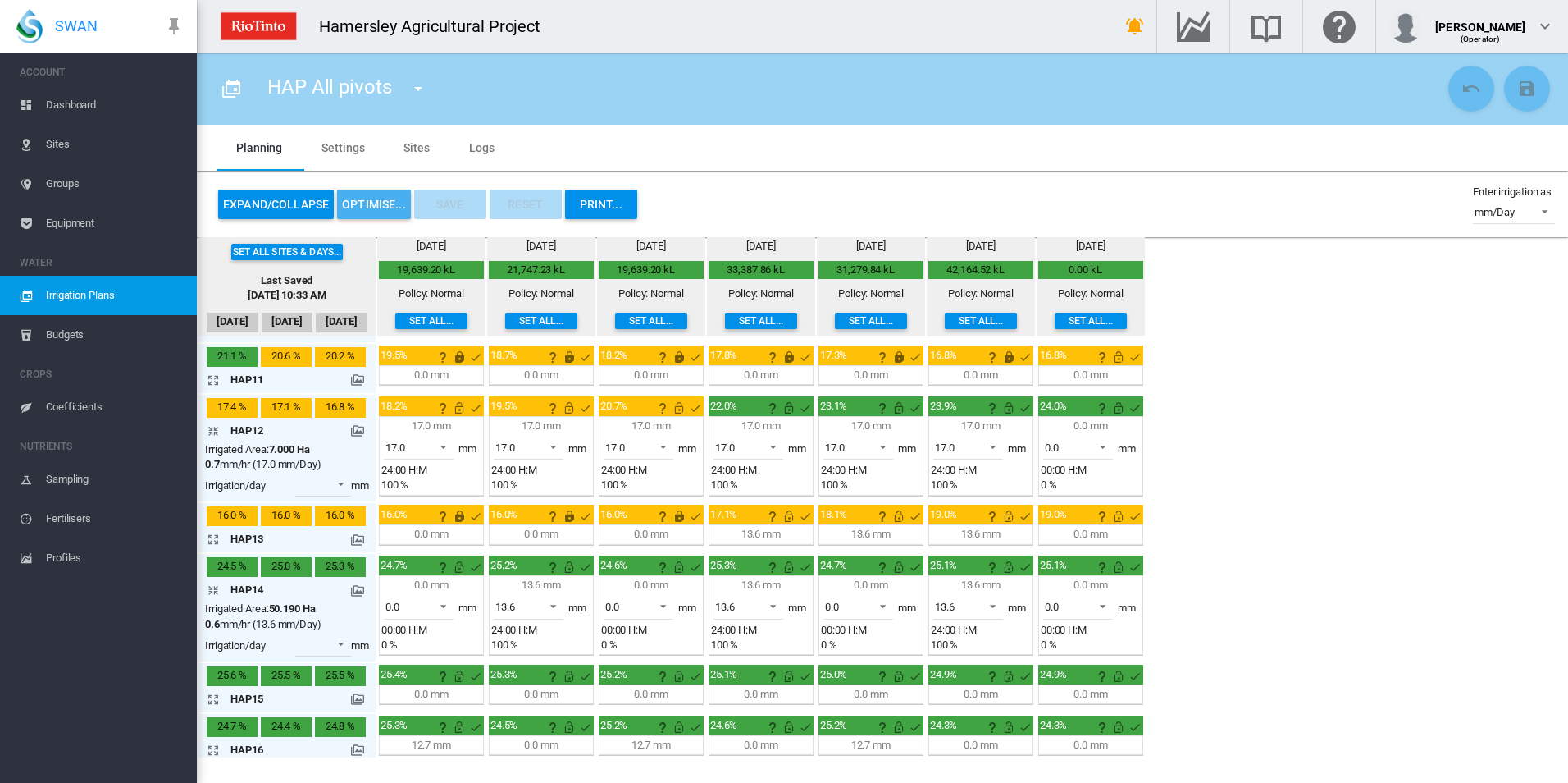
click at [390, 200] on button "OPTIMISE..." at bounding box center [374, 204] width 74 height 29
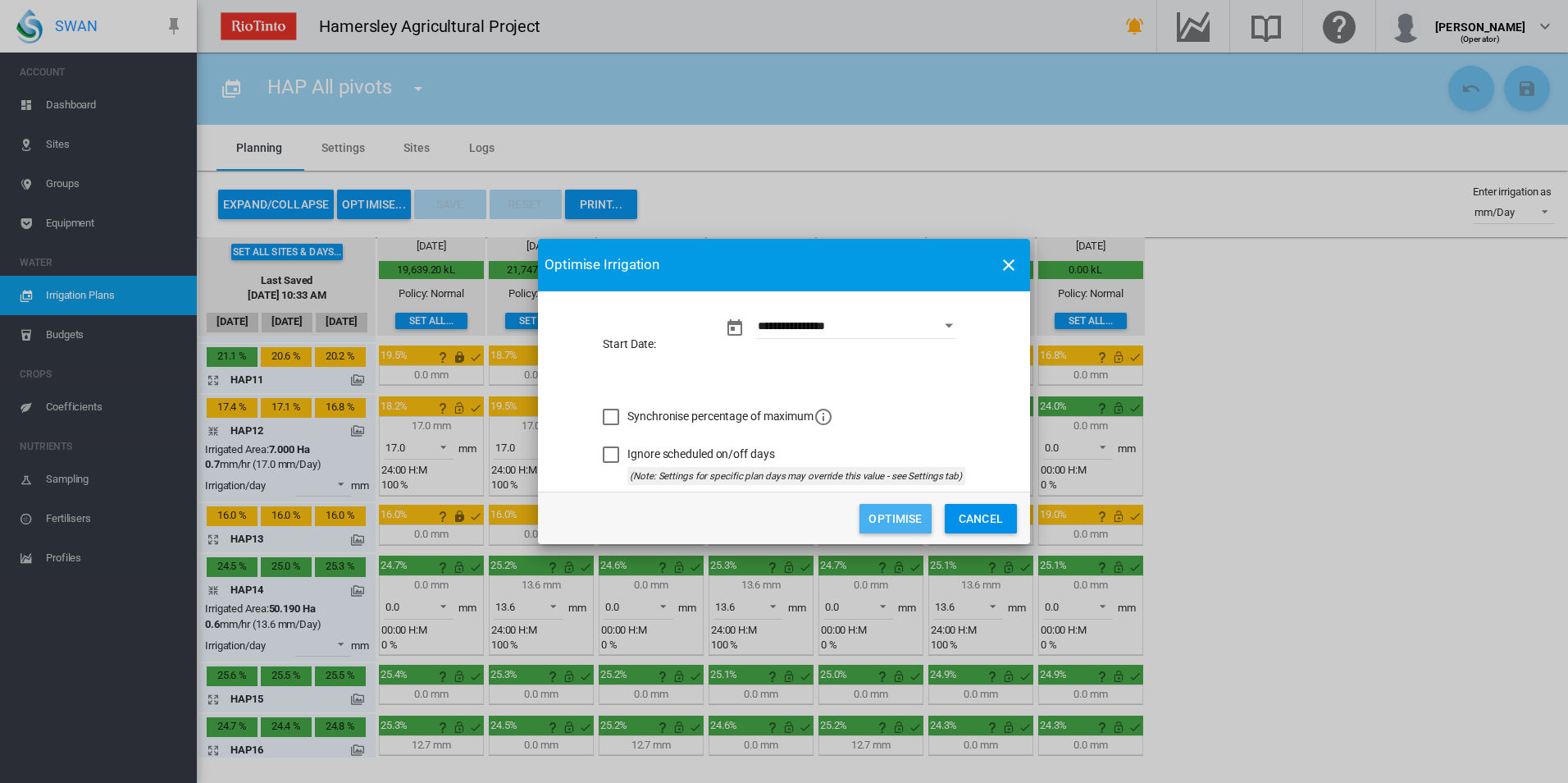
click at [880, 513] on button "Optimise" at bounding box center [895, 518] width 72 height 29
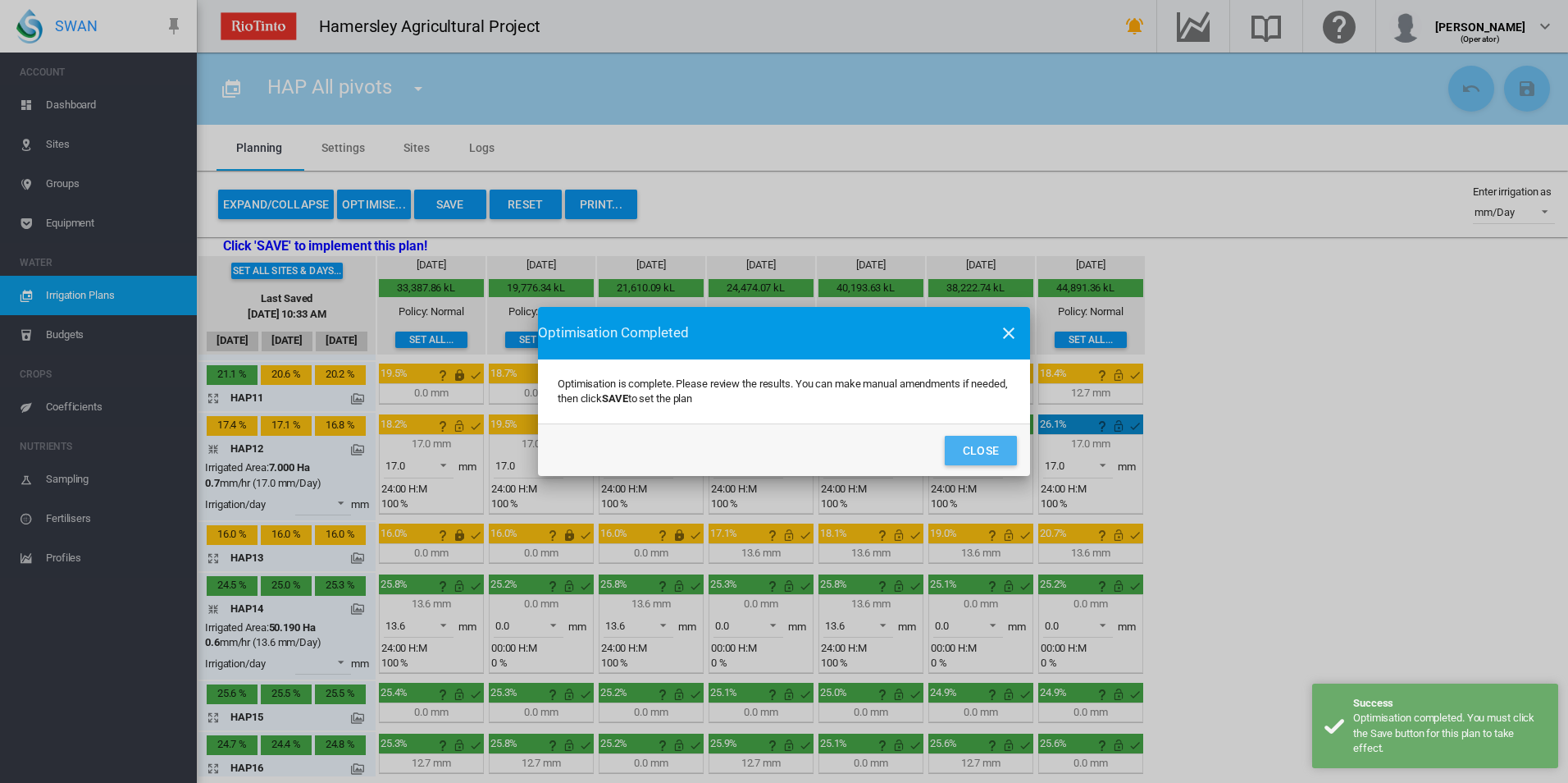
click at [978, 448] on button "Close" at bounding box center [981, 450] width 72 height 29
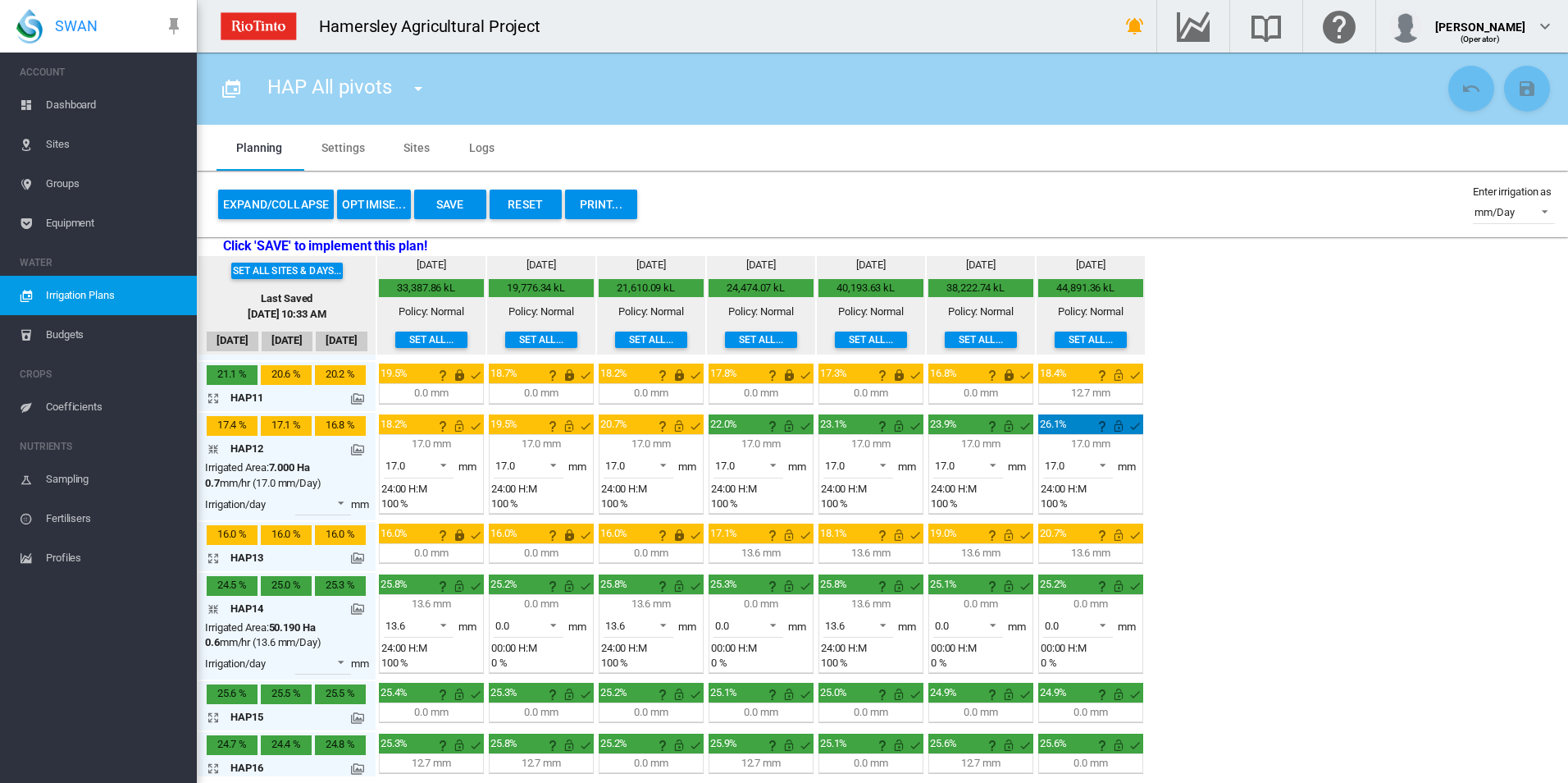
scroll to position [657, 0]
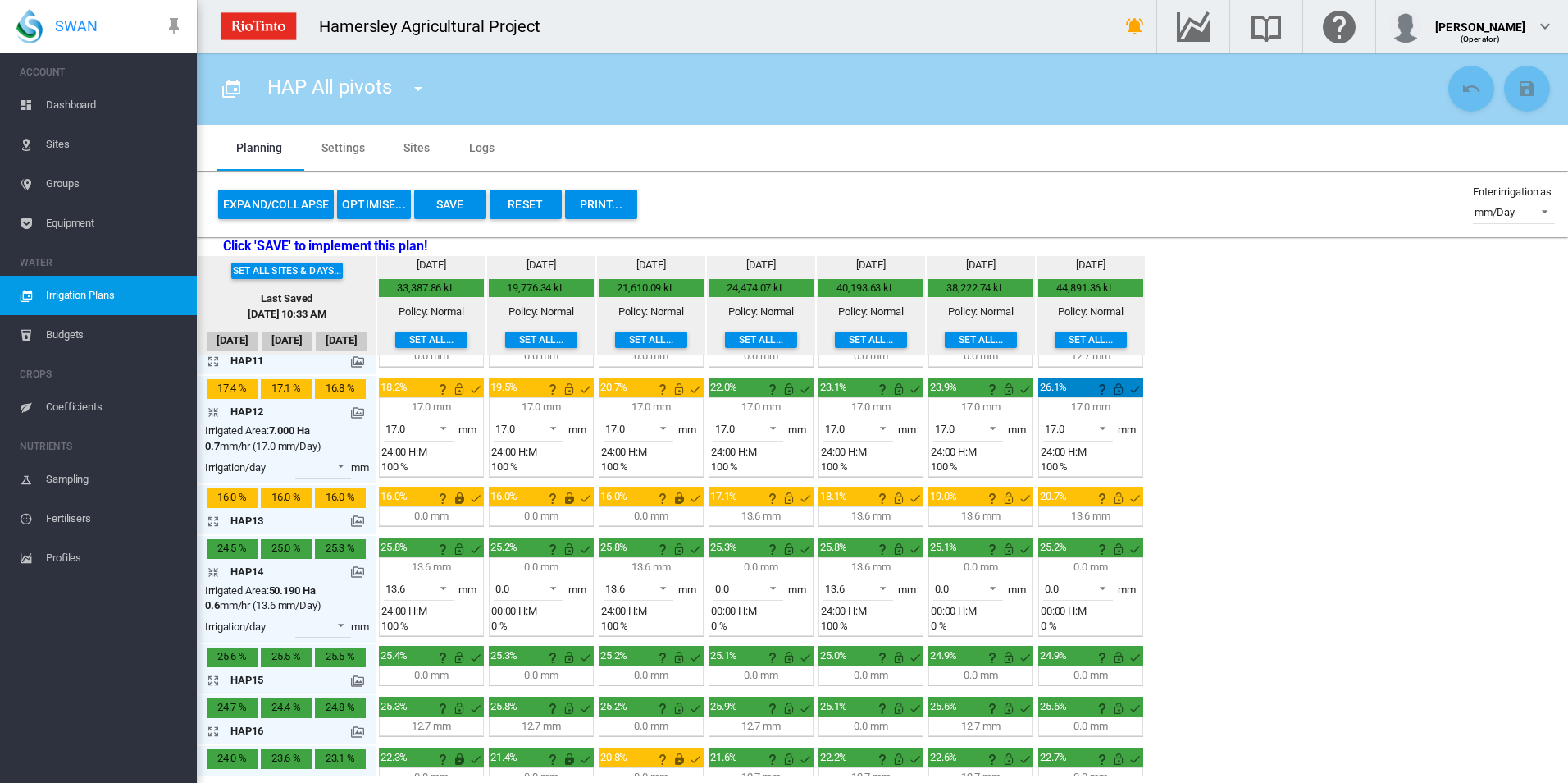
click at [212, 569] on md-icon "icon-arrow-collapse" at bounding box center [216, 571] width 20 height 20
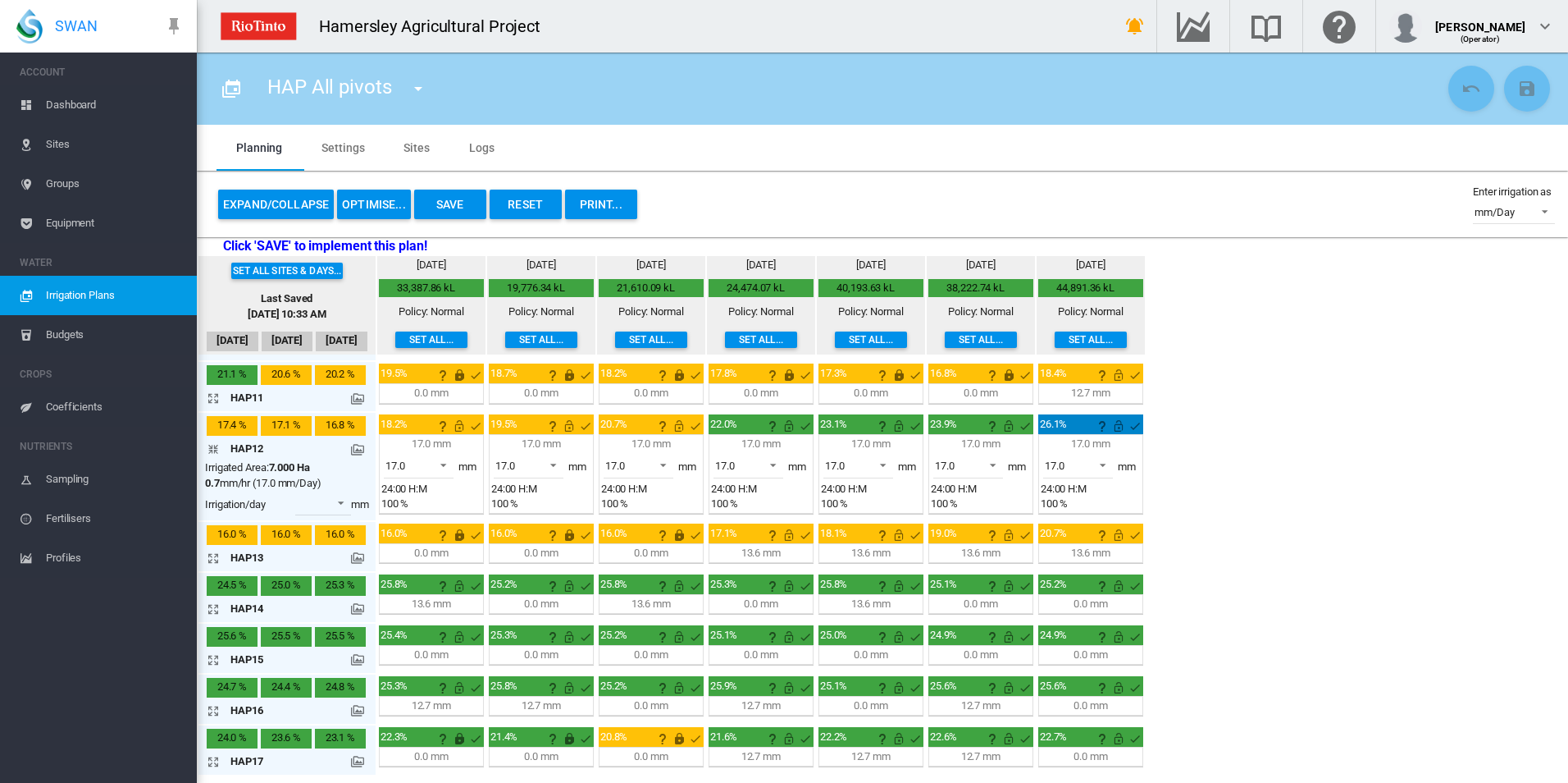
scroll to position [620, 0]
click at [209, 708] on md-icon "icon-arrow-expand" at bounding box center [216, 710] width 20 height 20
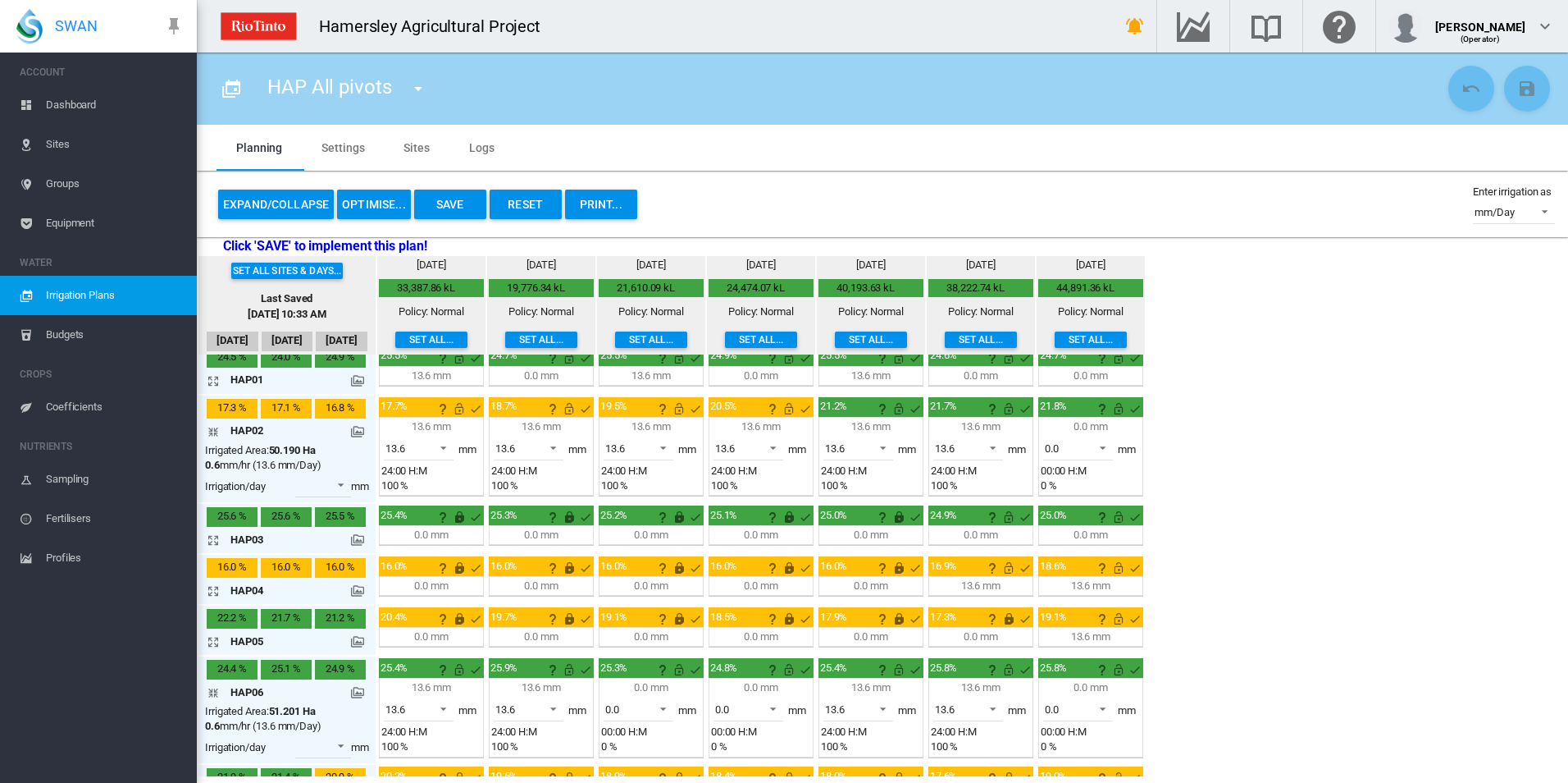
scroll to position [0, 0]
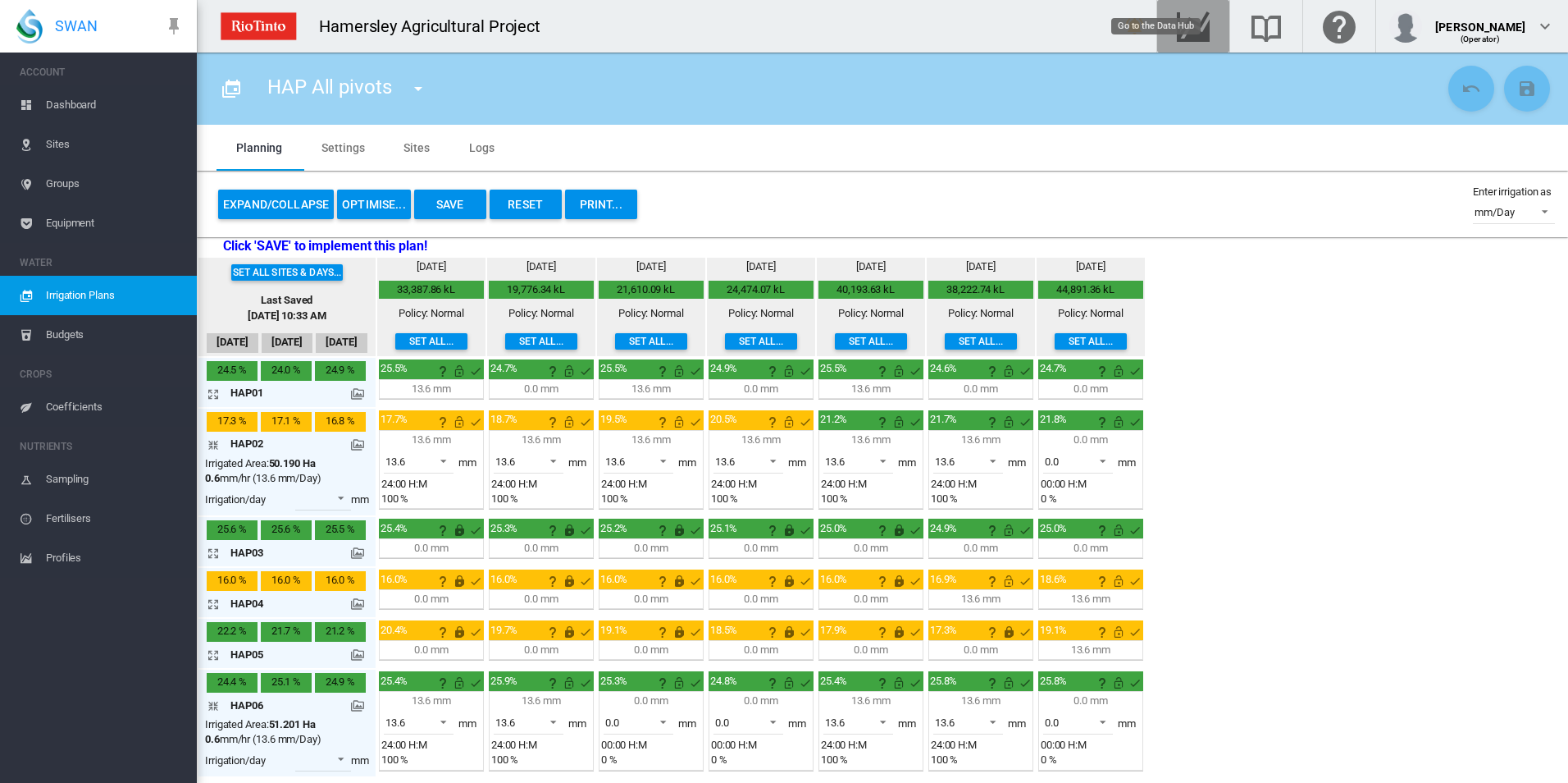
click at [1213, 28] on md-icon "Go to the Data Hub" at bounding box center [1193, 26] width 40 height 20
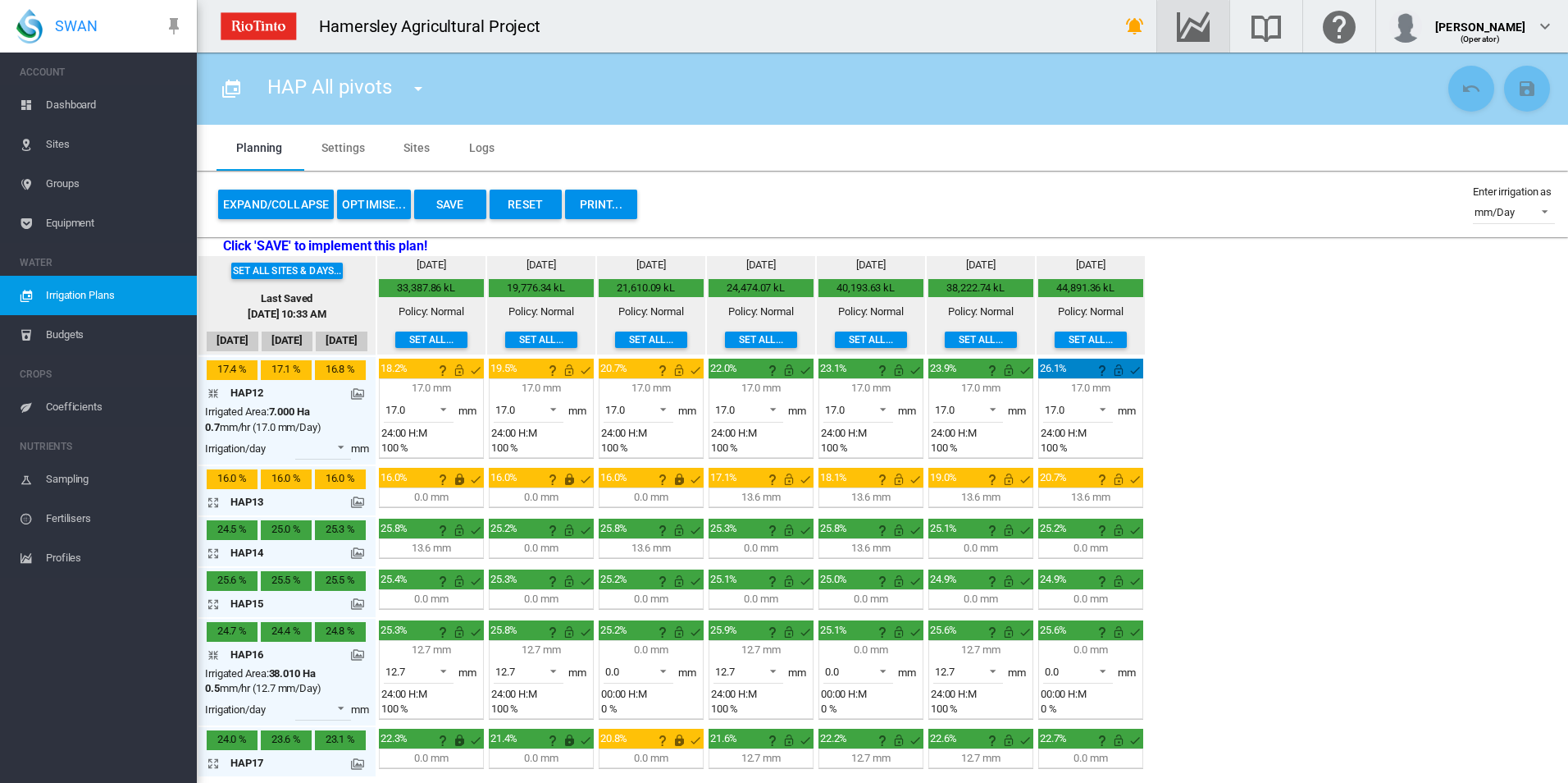
scroll to position [677, 0]
